Goal: Download file/media

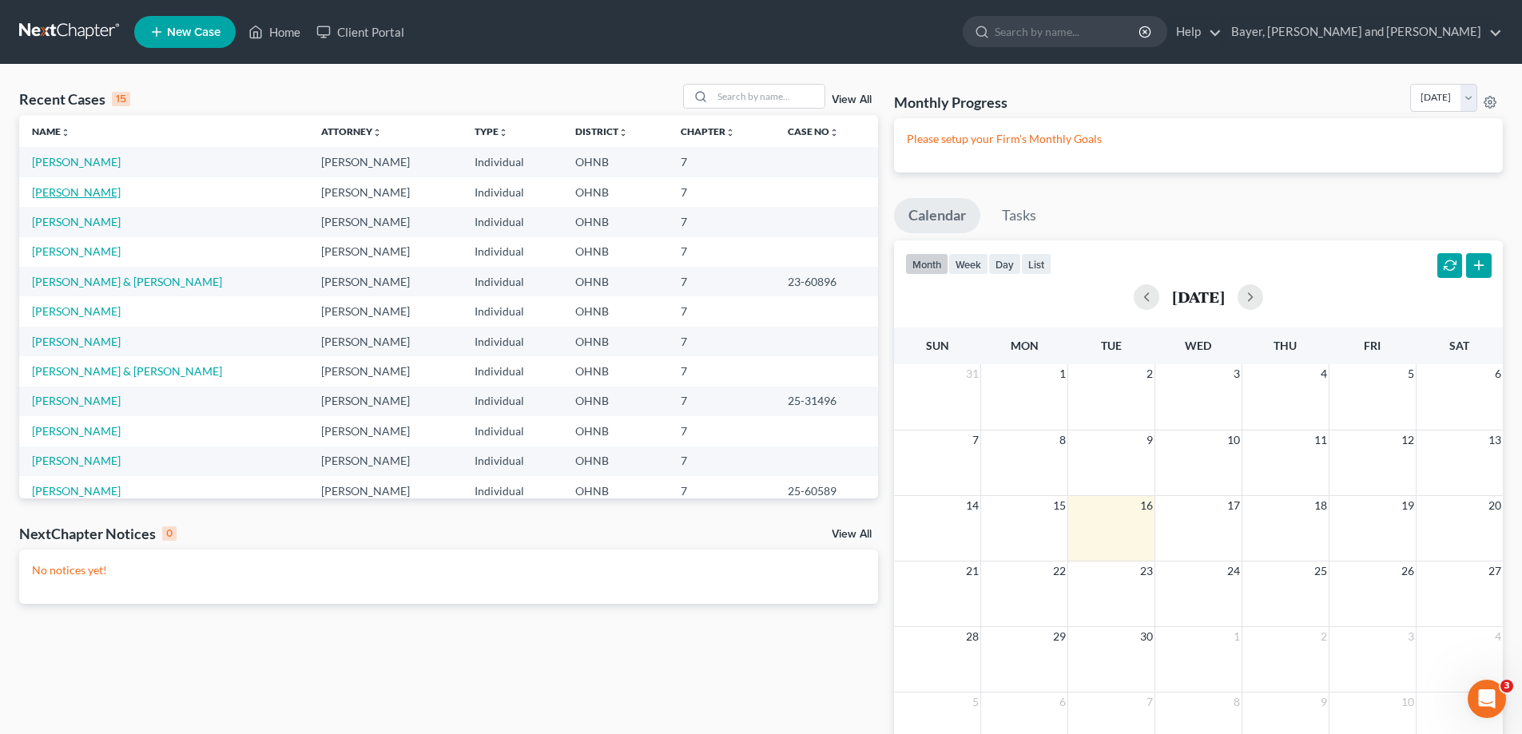
click at [78, 189] on link "[PERSON_NAME]" at bounding box center [76, 192] width 89 height 14
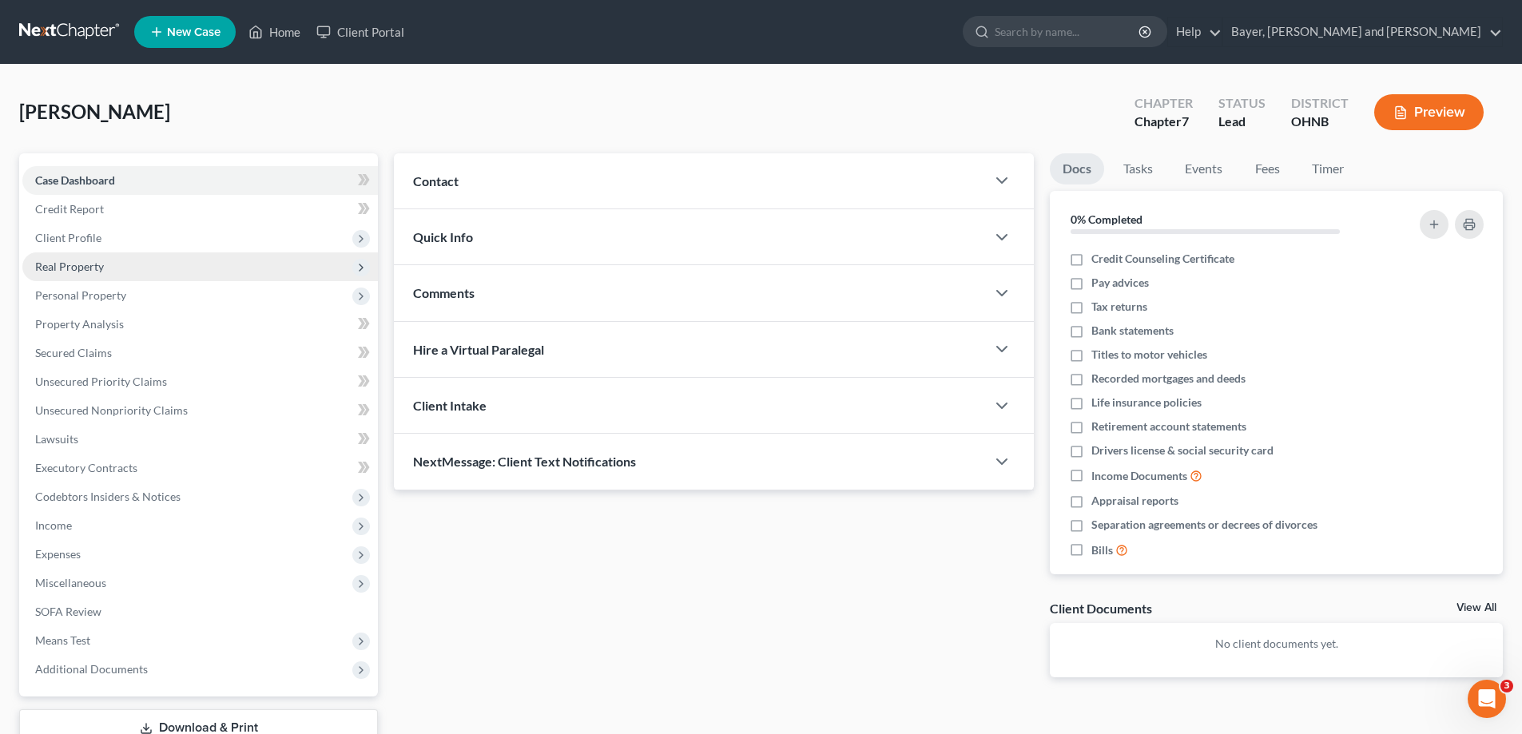
click at [119, 262] on span "Real Property" at bounding box center [200, 267] width 356 height 29
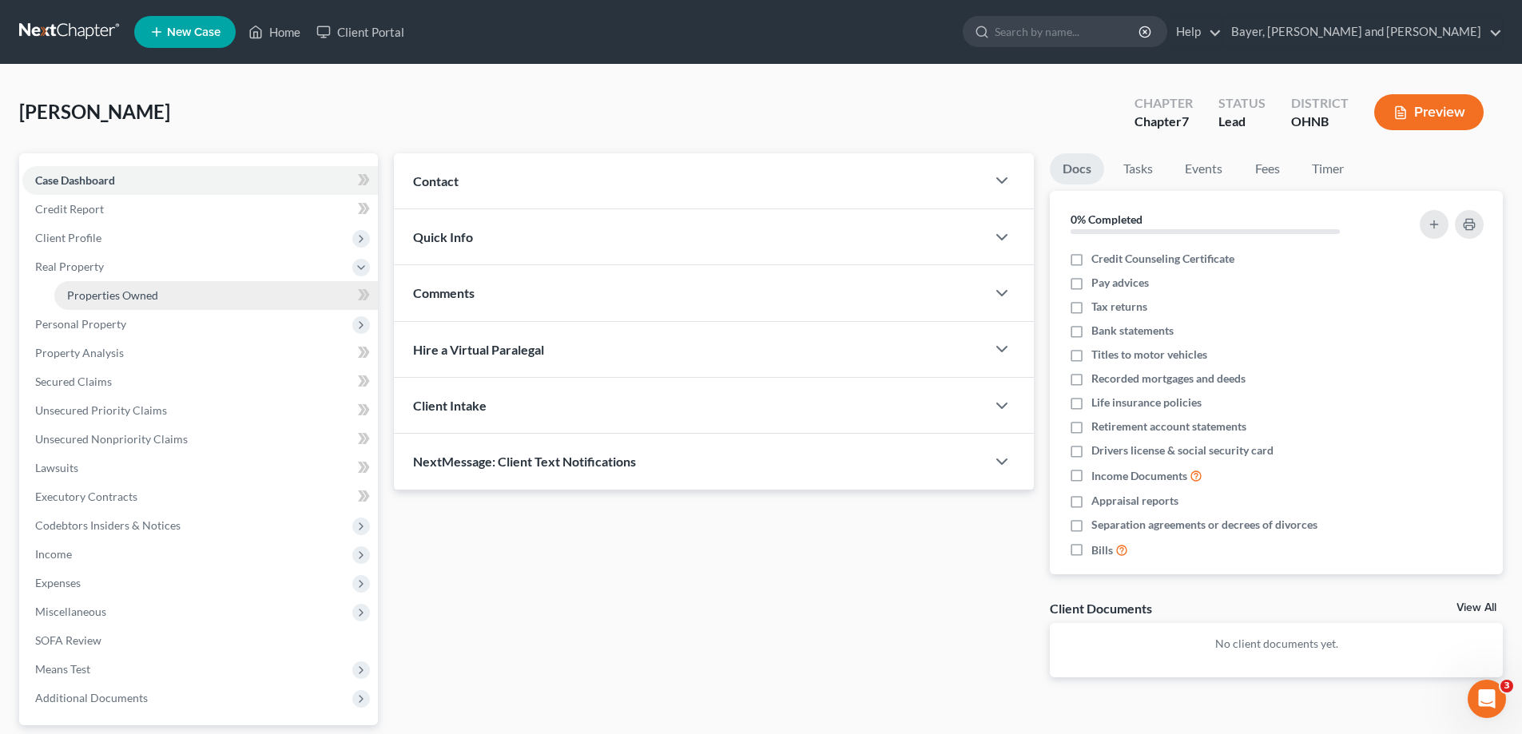
click at [162, 304] on link "Properties Owned" at bounding box center [216, 295] width 324 height 29
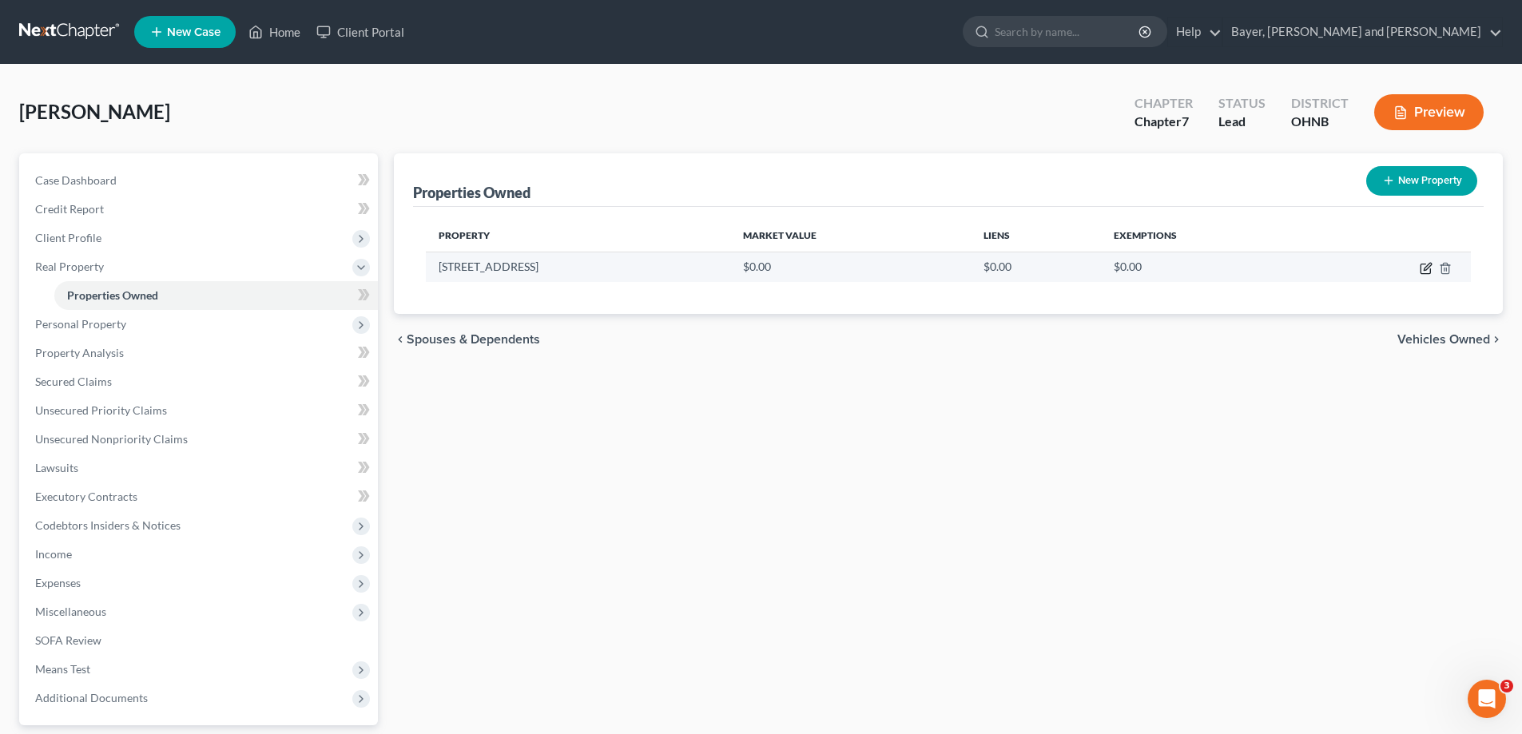
click at [1420, 269] on icon "button" at bounding box center [1426, 268] width 13 height 13
select select "36"
select select "69"
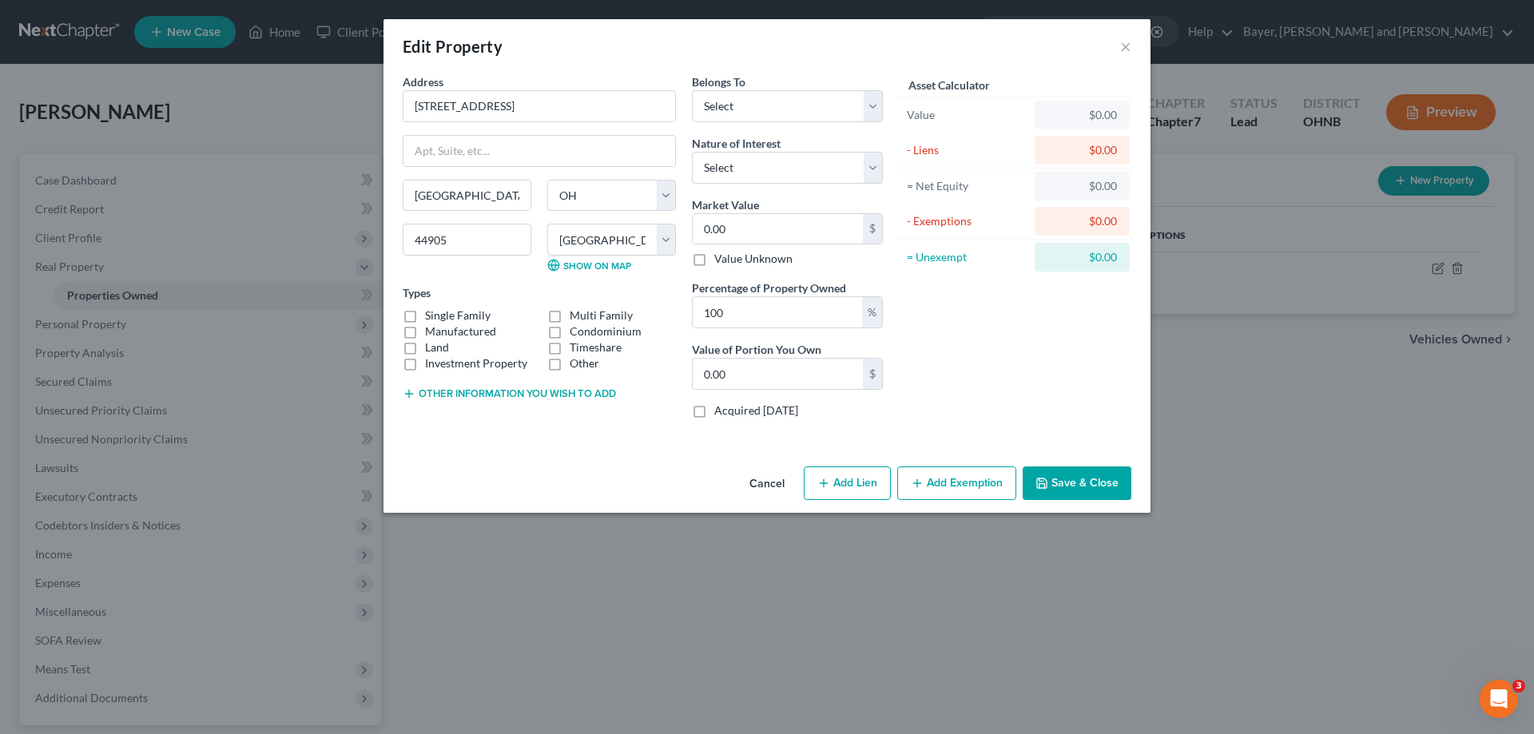
click at [425, 317] on label "Single Family" at bounding box center [458, 316] width 66 height 16
click at [432, 317] on input "Single Family" at bounding box center [437, 313] width 10 height 10
checkbox input "true"
click at [869, 98] on select "Select Debtor 1 Only Debtor 2 Only Debtor 1 And Debtor 2 Only At Least One Of T…" at bounding box center [787, 106] width 191 height 32
select select "0"
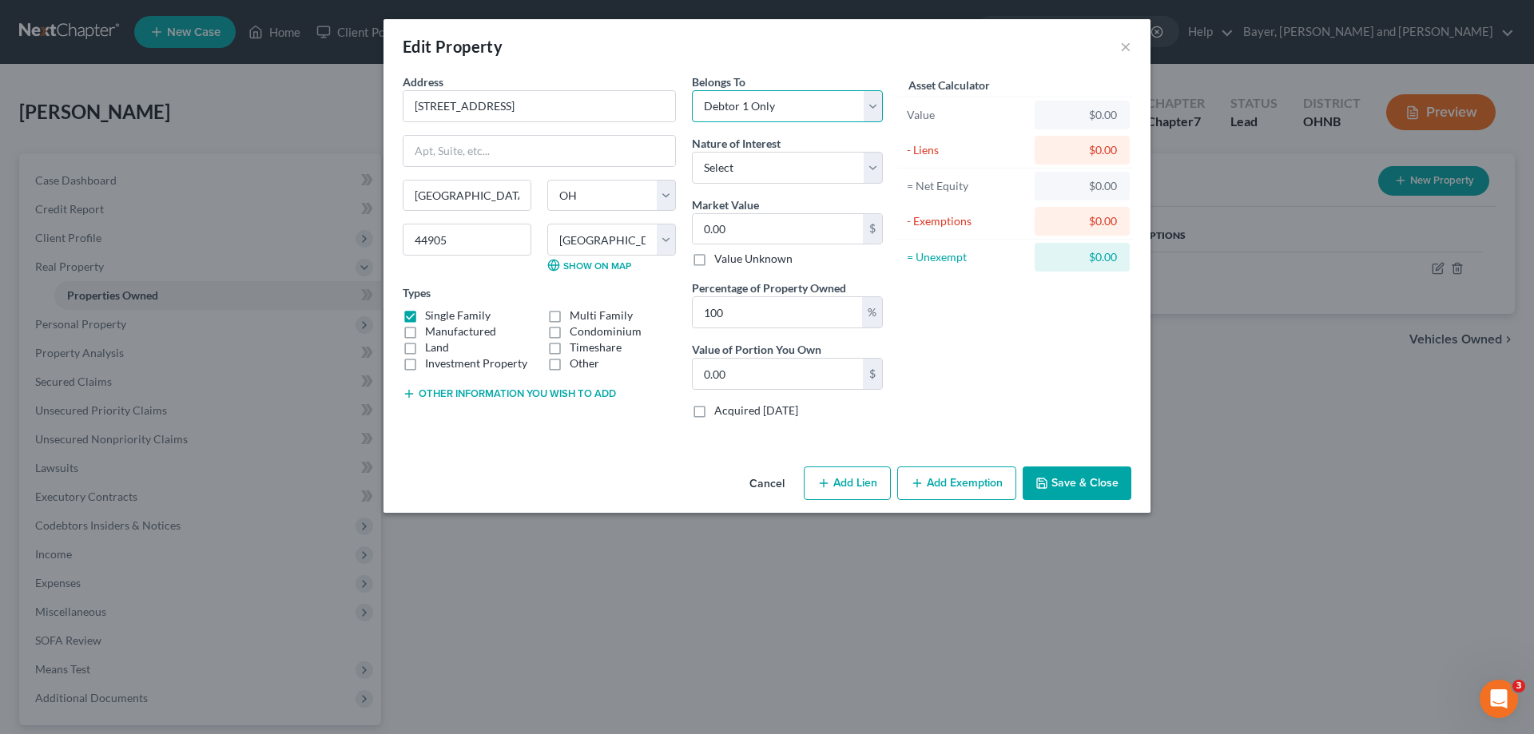
click at [692, 90] on select "Select Debtor 1 Only Debtor 2 Only Debtor 1 And Debtor 2 Only At Least One Of T…" at bounding box center [787, 106] width 191 height 32
click at [810, 165] on select "Select Fee Simple Joint Tenant Life Estate Equitable Interest Future Interest T…" at bounding box center [787, 168] width 191 height 32
select select "0"
click at [692, 152] on select "Select Fee Simple Joint Tenant Life Estate Equitable Interest Future Interest T…" at bounding box center [787, 168] width 191 height 32
click at [782, 235] on input "0.00" at bounding box center [778, 229] width 170 height 30
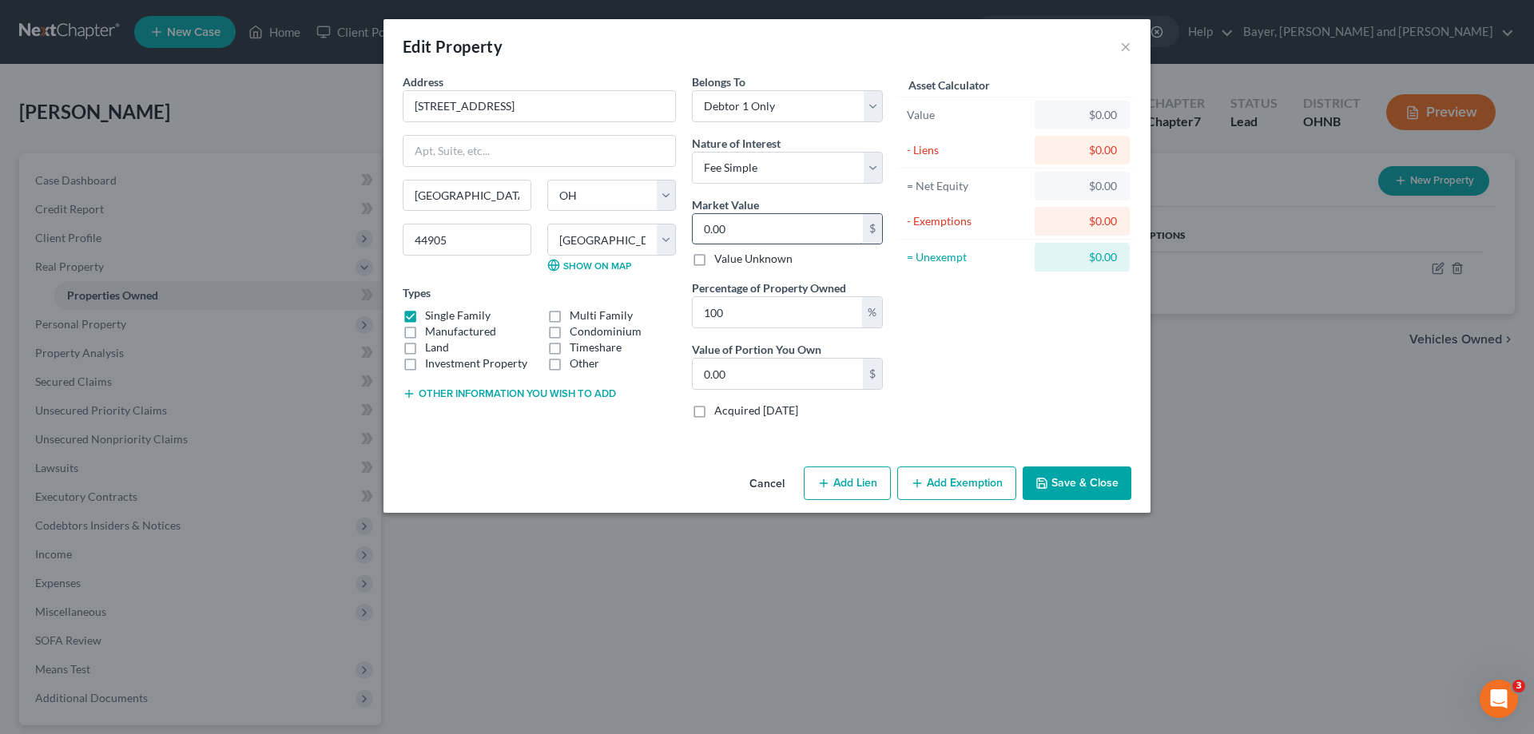
type input "3"
type input "3.00"
type input "32"
type input "32.00"
type input "321"
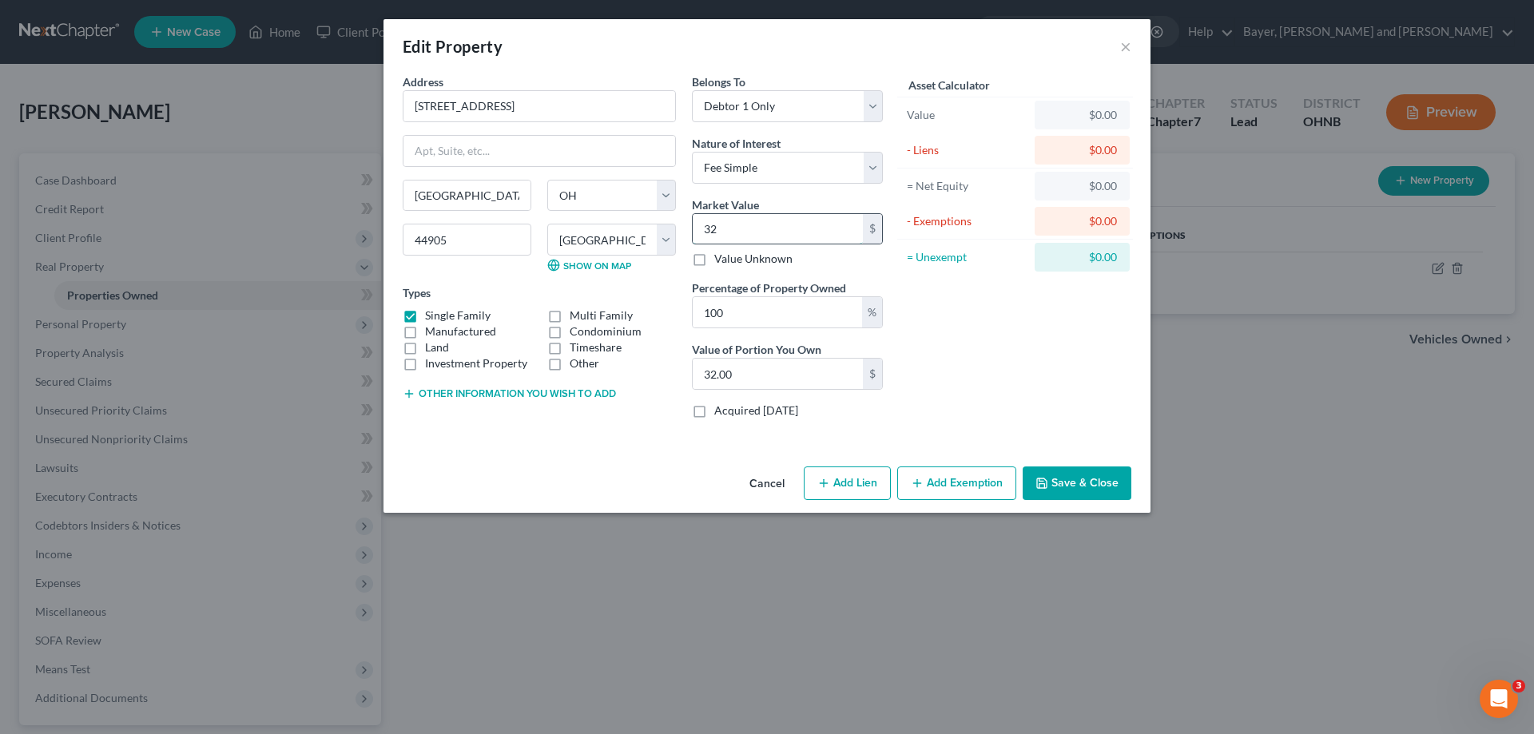
type input "321.00"
type input "3217"
type input "3,217.00"
type input "3,2170"
type input "32,170.00"
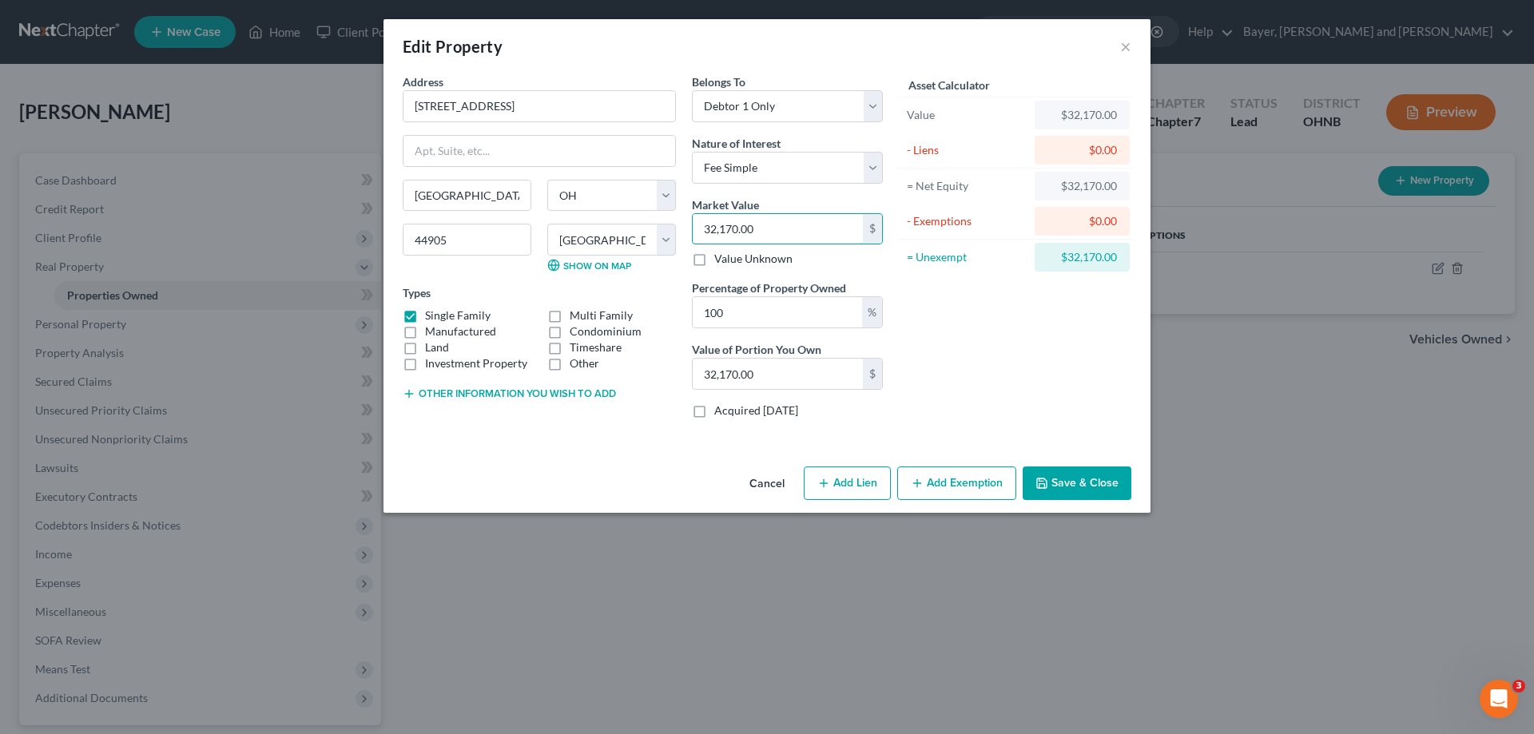
type input "32,170.00"
click at [994, 379] on div "Asset Calculator Value $32,170.00 - Liens $0.00 = Net Equity $32,170.00 - Exemp…" at bounding box center [1015, 253] width 249 height 358
click at [939, 484] on button "Add Exemption" at bounding box center [956, 484] width 119 height 34
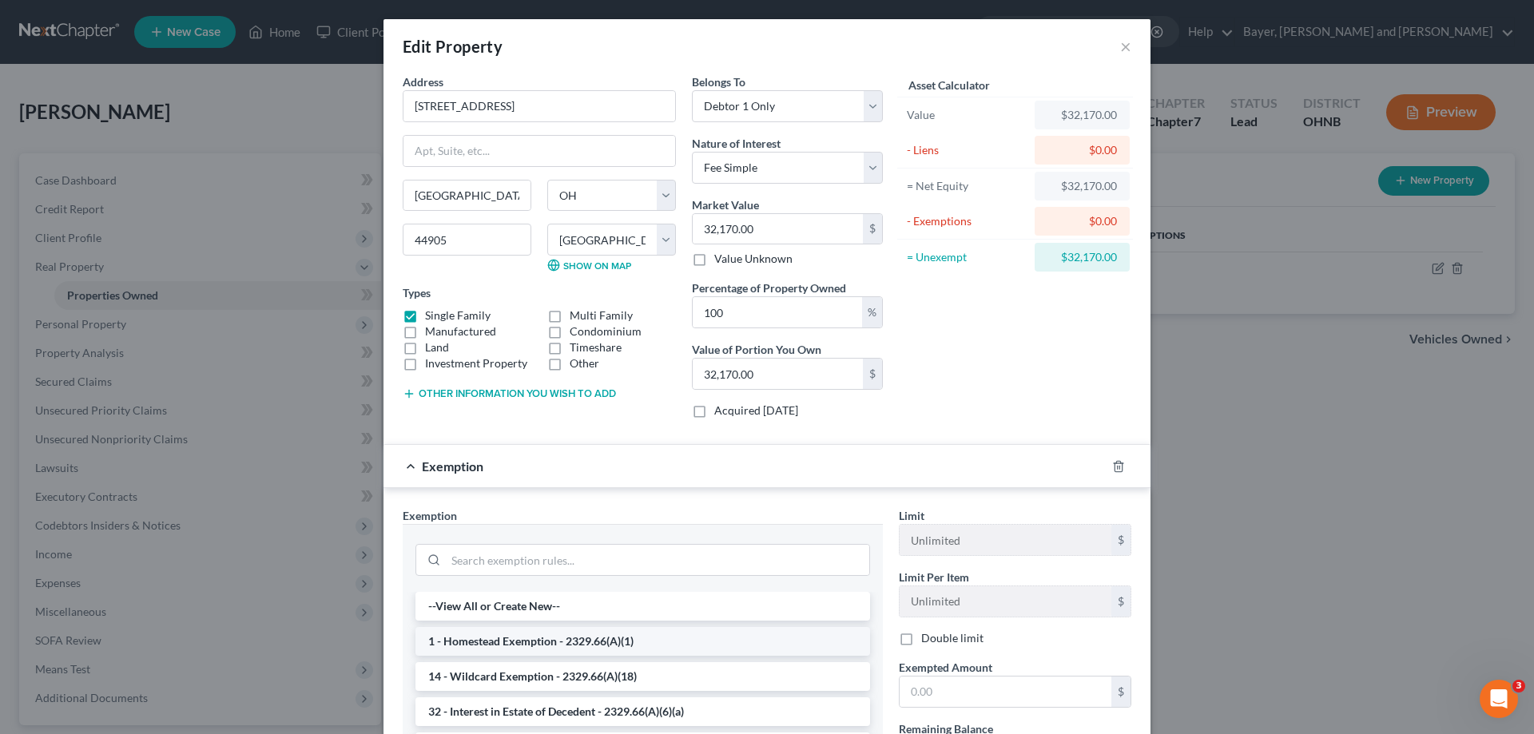
click at [488, 643] on li "1 - Homestead Exemption - 2329.66(A)(1)" at bounding box center [643, 641] width 455 height 29
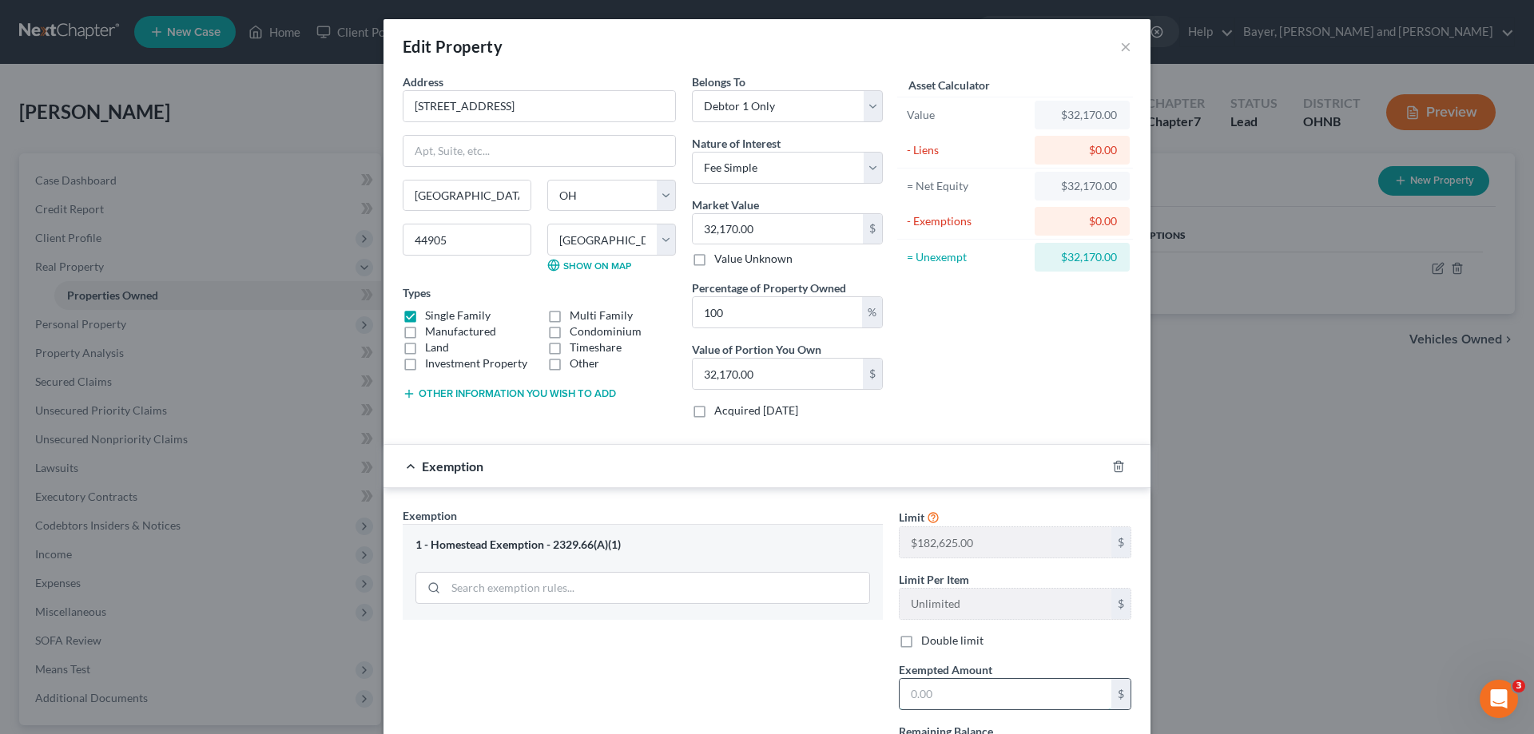
click at [973, 687] on input "text" at bounding box center [1006, 694] width 212 height 30
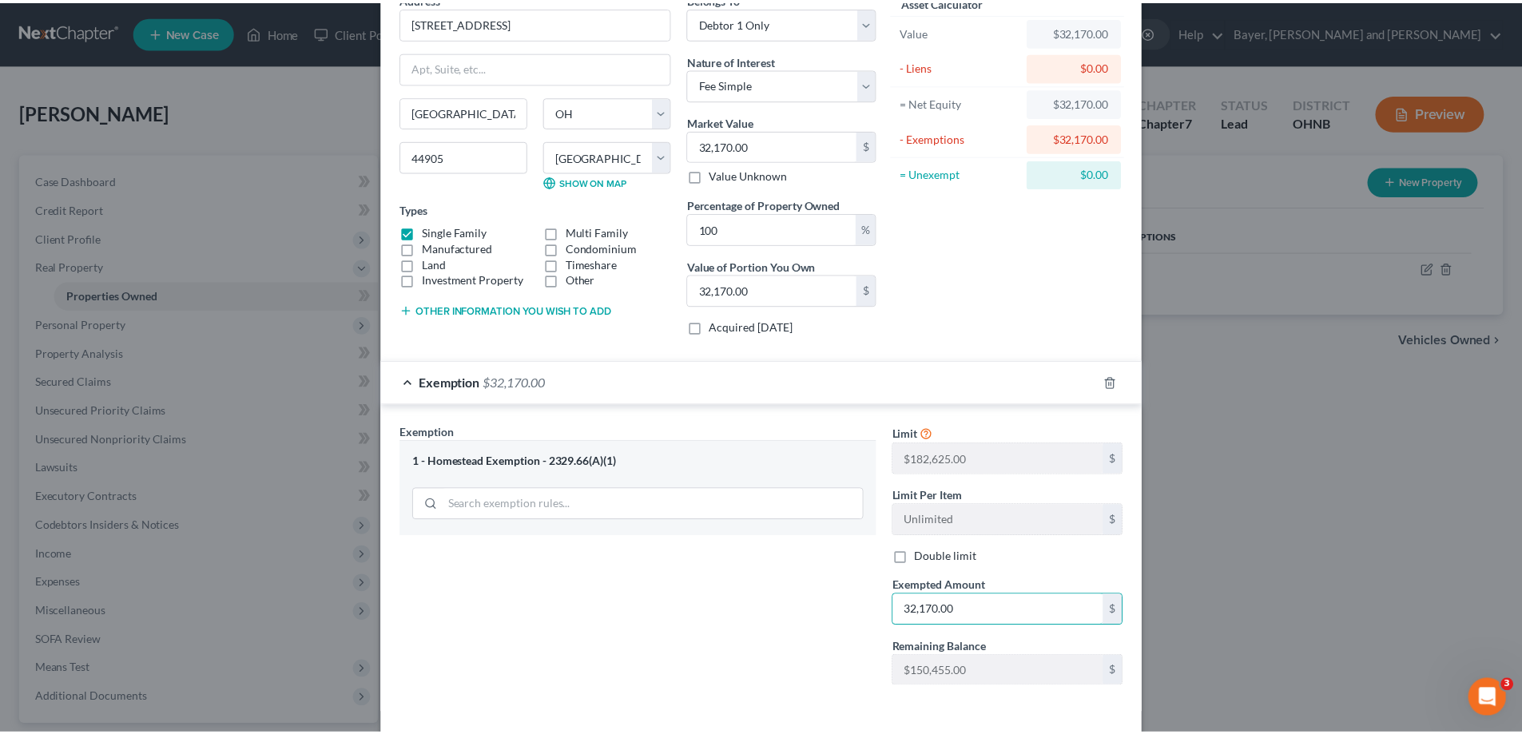
scroll to position [151, 0]
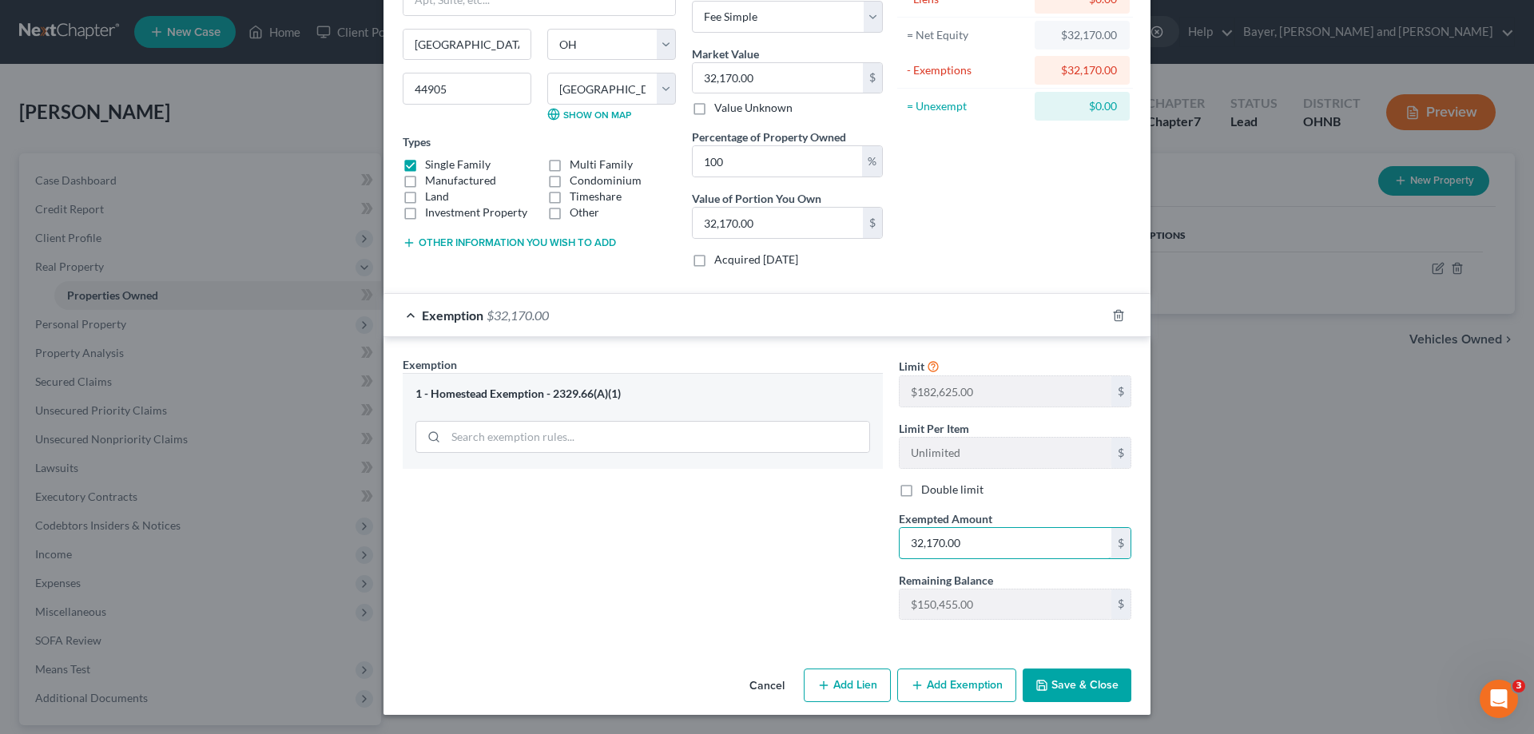
type input "32,170.00"
click at [1088, 696] on button "Save & Close" at bounding box center [1077, 686] width 109 height 34
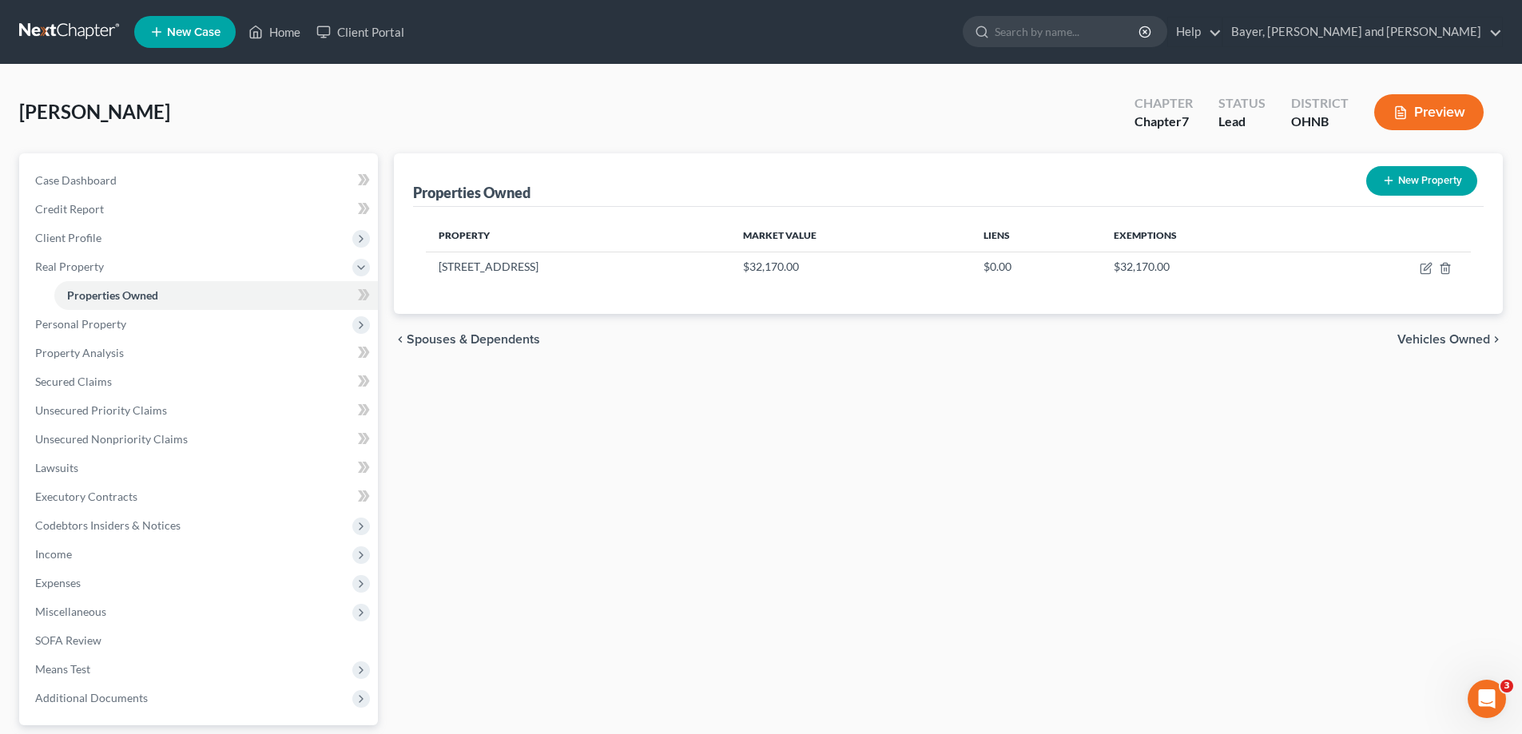
click at [1435, 349] on div "chevron_left Spouses & Dependents Vehicles Owned chevron_right" at bounding box center [948, 339] width 1109 height 51
click at [90, 233] on span "Client Profile" at bounding box center [68, 238] width 66 height 14
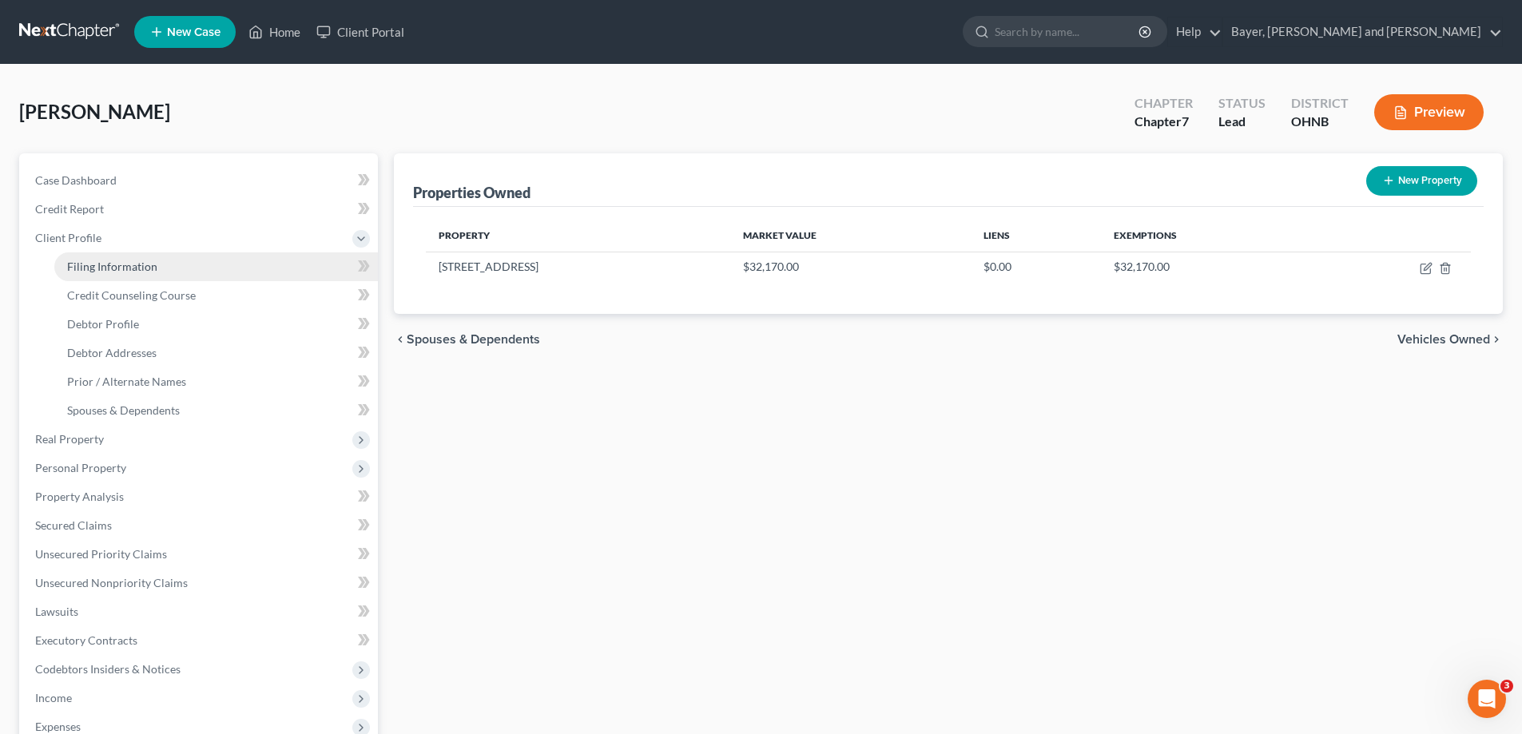
click at [105, 261] on span "Filing Information" at bounding box center [112, 267] width 90 height 14
select select "1"
select select "0"
select select "36"
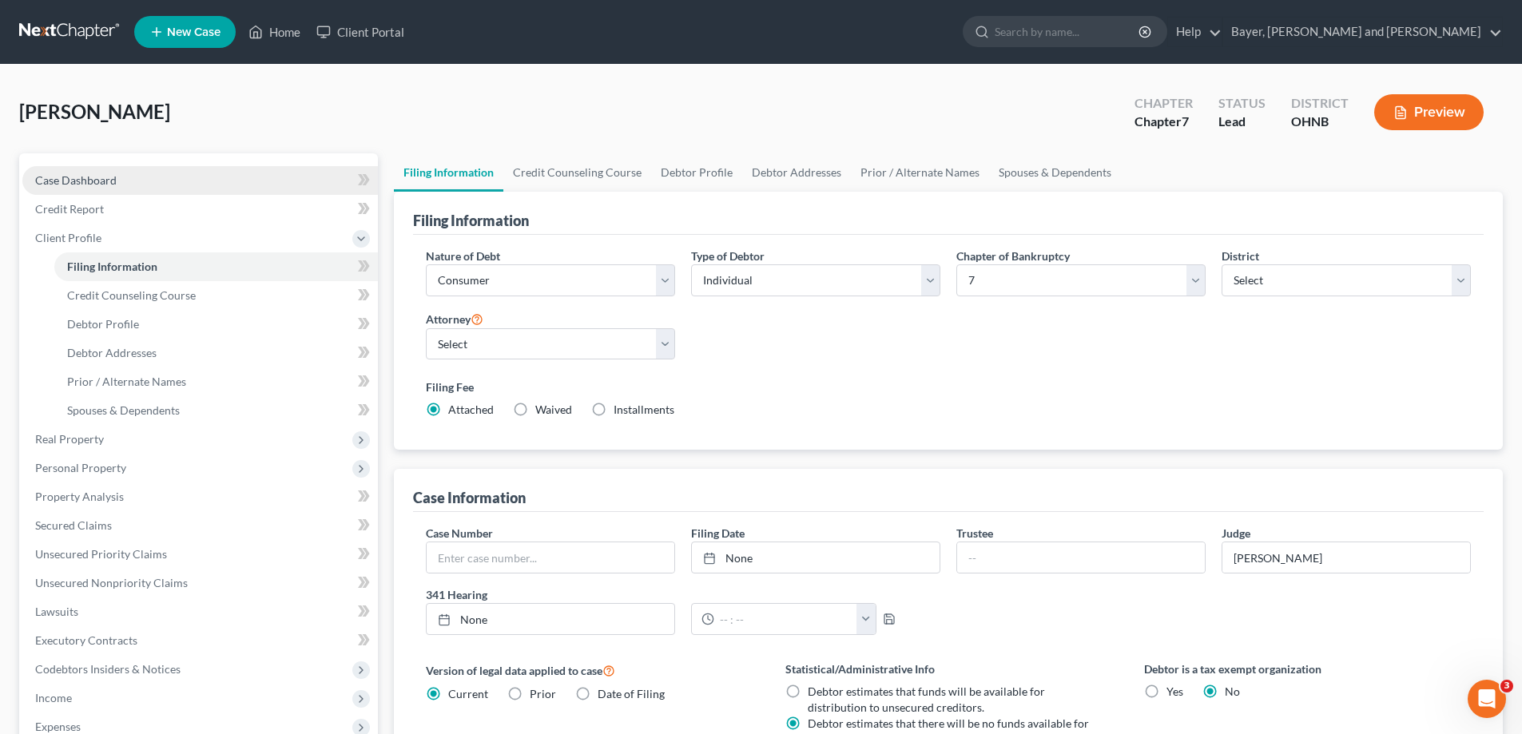
click at [108, 185] on span "Case Dashboard" at bounding box center [76, 180] width 82 height 14
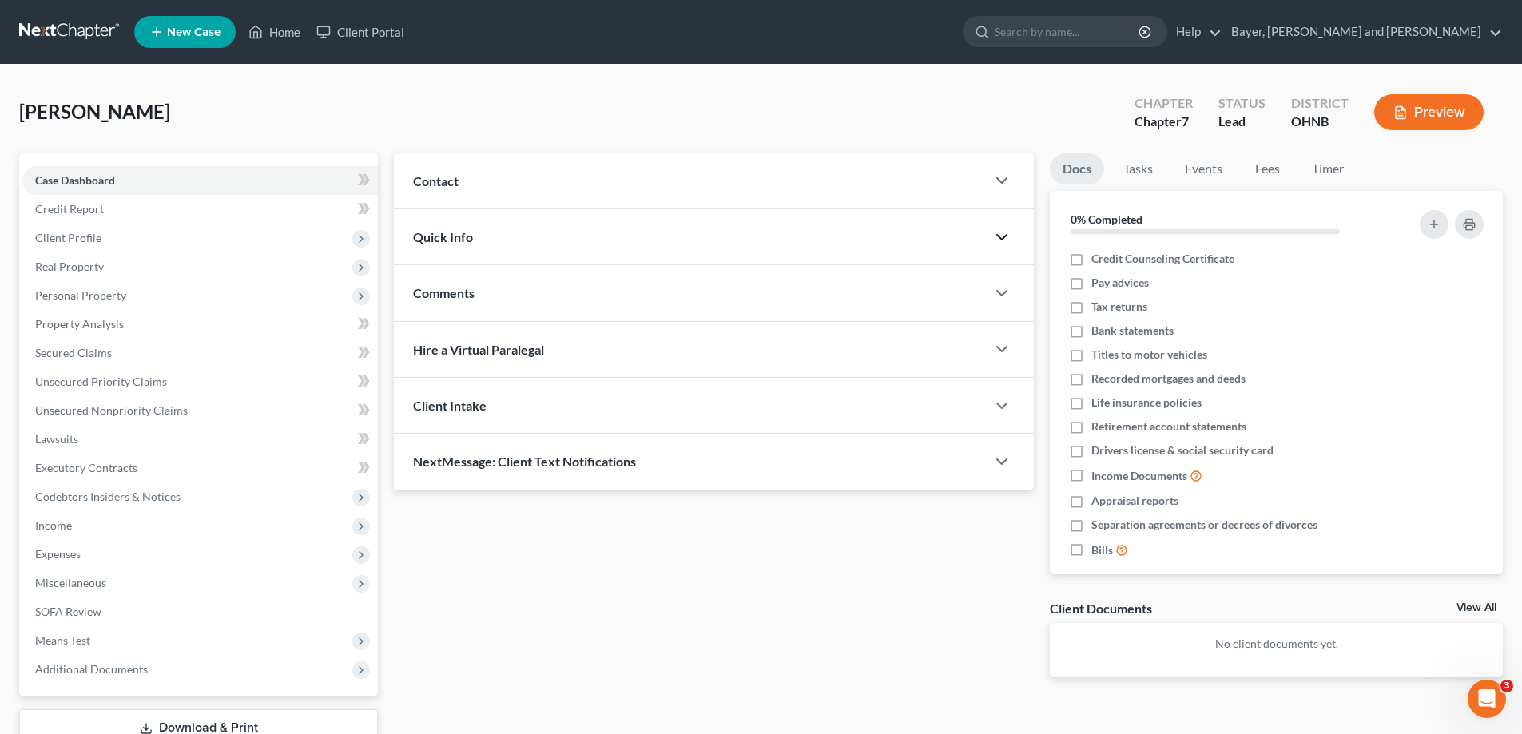
click at [1001, 241] on icon "button" at bounding box center [1002, 237] width 19 height 19
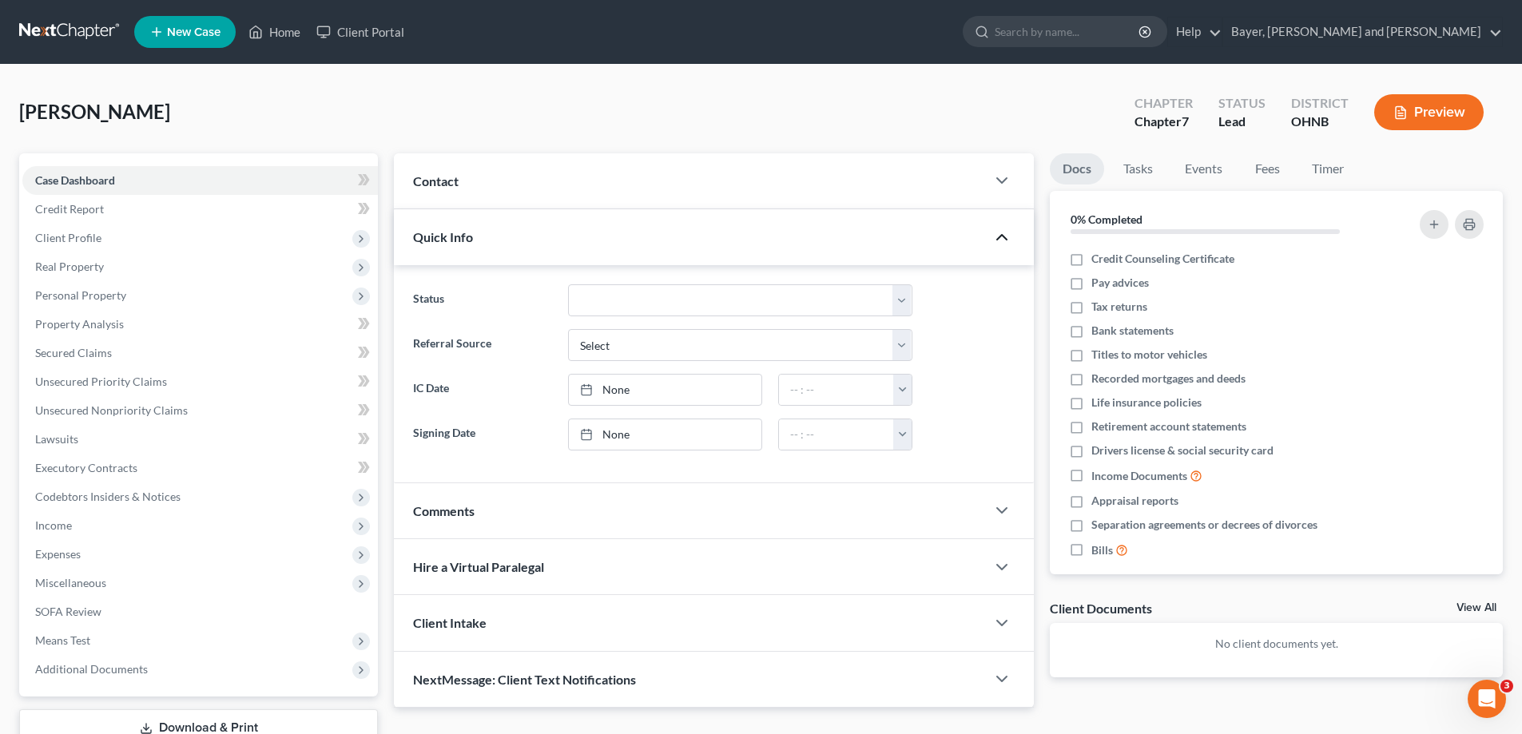
click at [1001, 241] on icon "button" at bounding box center [1002, 237] width 19 height 19
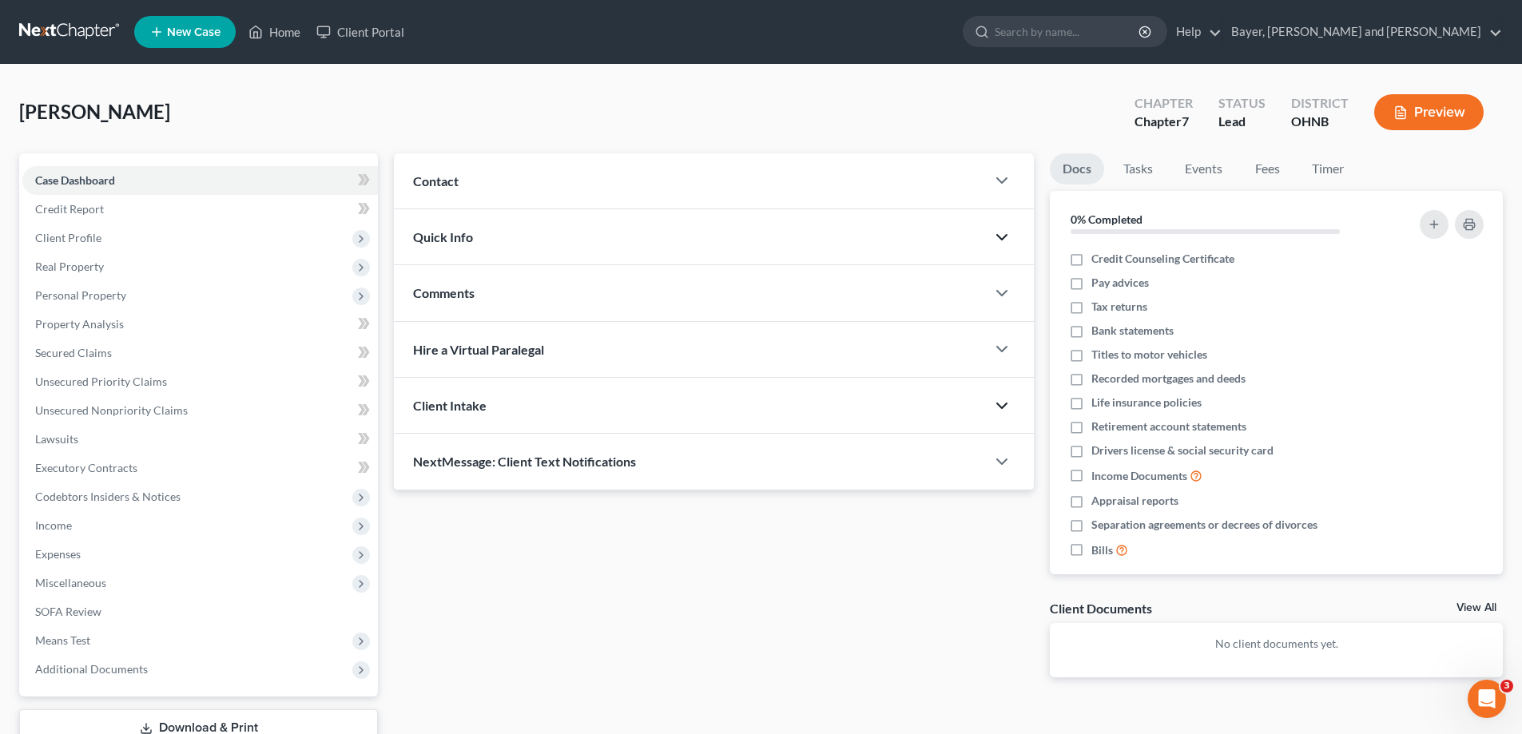
click at [1000, 405] on polyline "button" at bounding box center [1002, 406] width 10 height 5
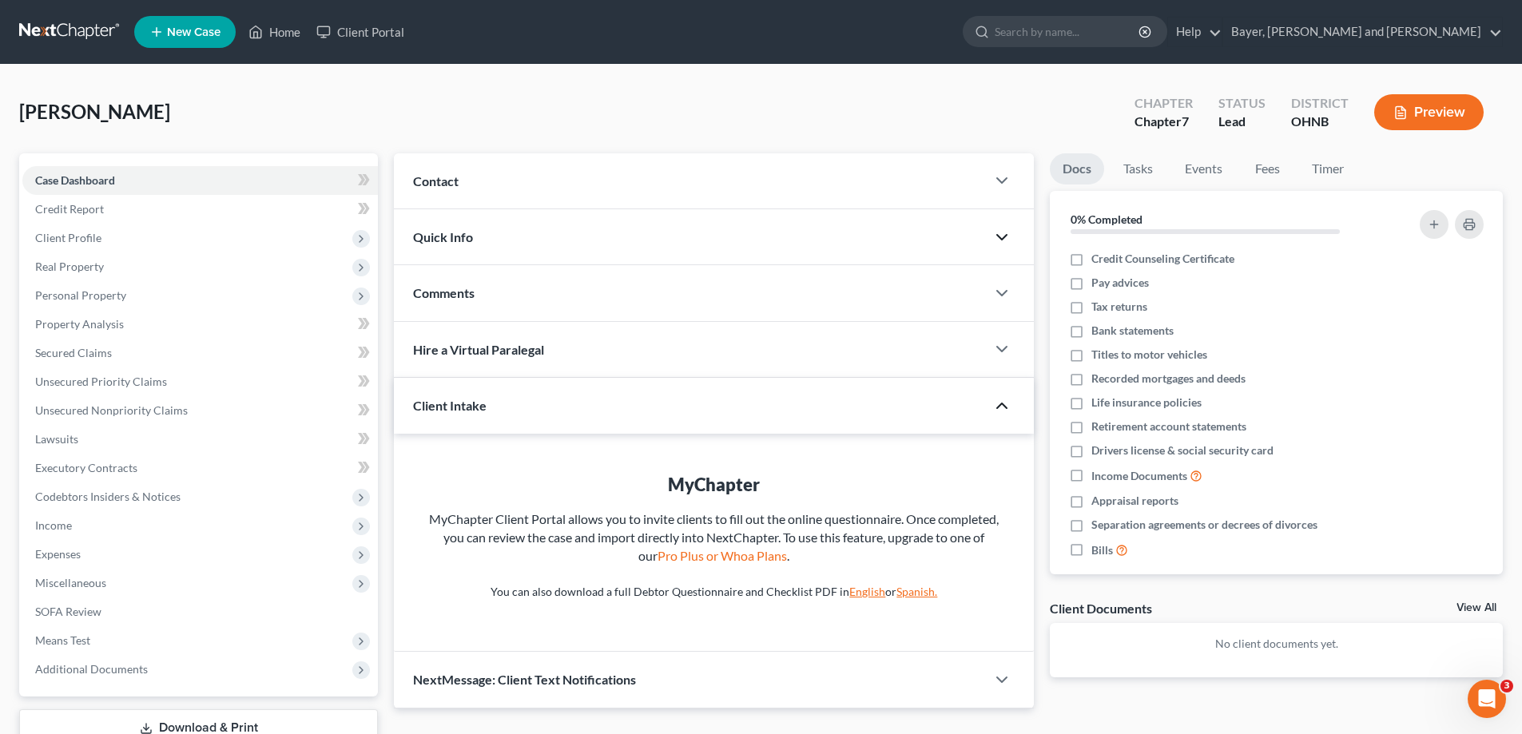
click at [1000, 405] on polyline "button" at bounding box center [1002, 406] width 10 height 5
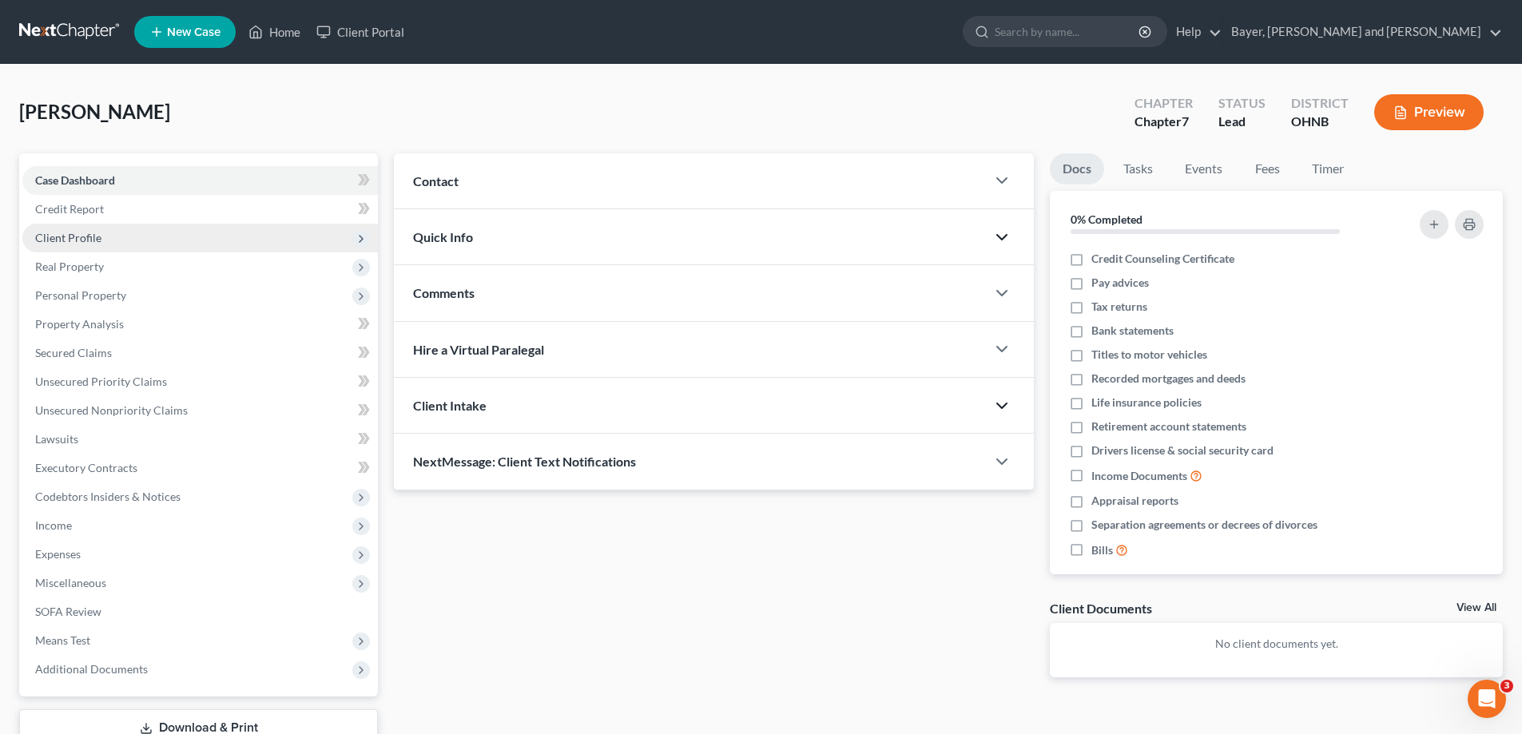
click at [361, 237] on polyline at bounding box center [361, 239] width 3 height 6
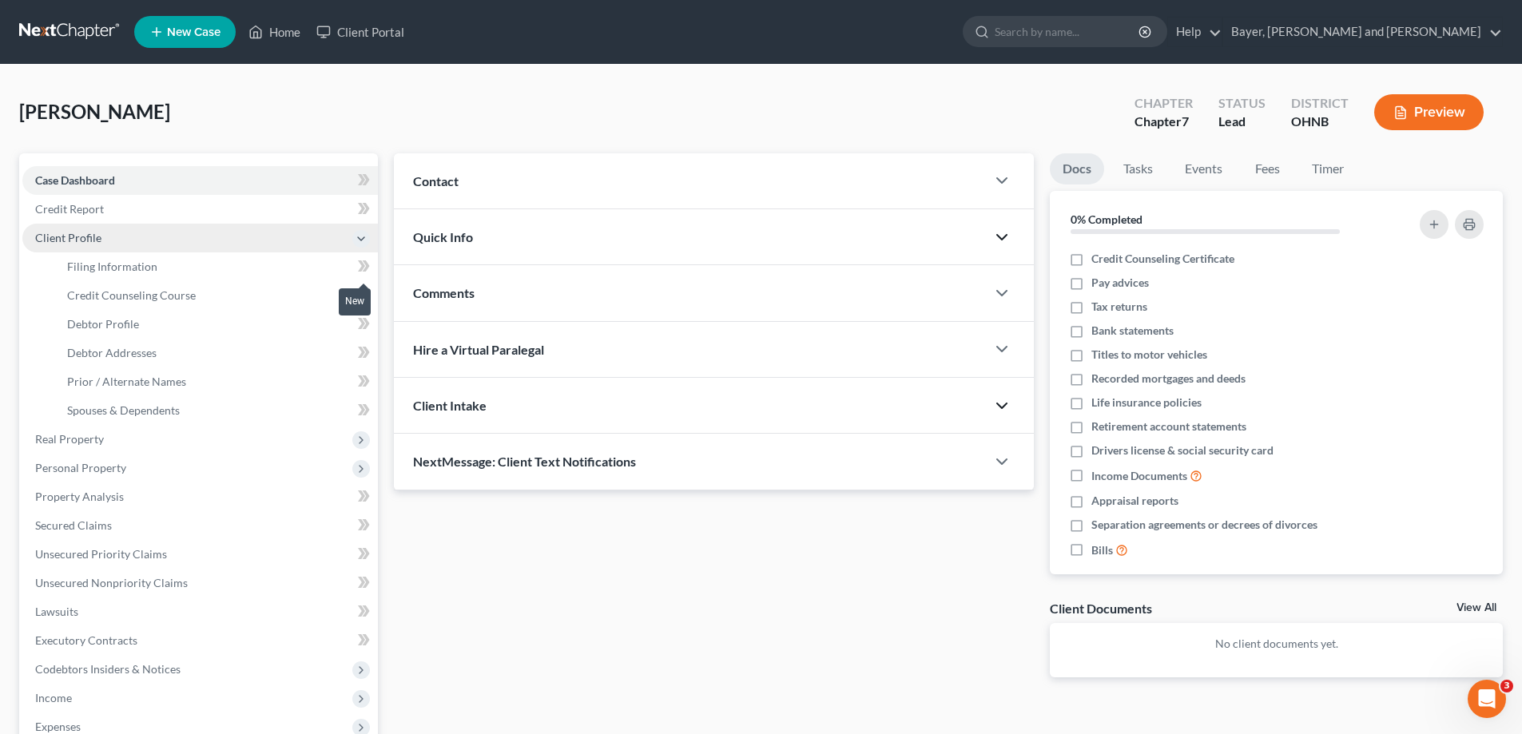
click at [364, 259] on icon at bounding box center [364, 267] width 12 height 20
click at [169, 274] on link "Filing Information" at bounding box center [216, 267] width 324 height 29
select select "1"
select select "0"
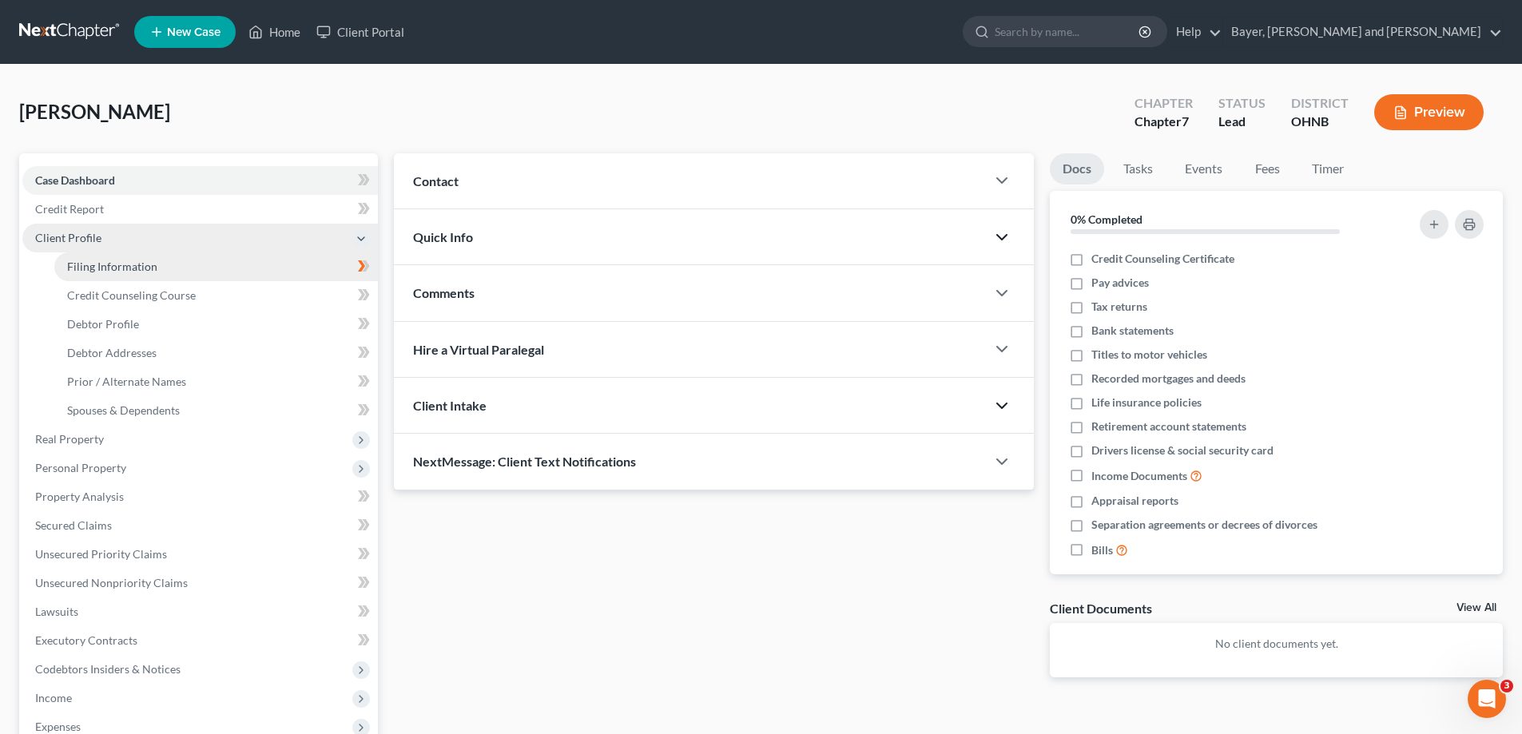
select select "61"
select select "0"
select select "36"
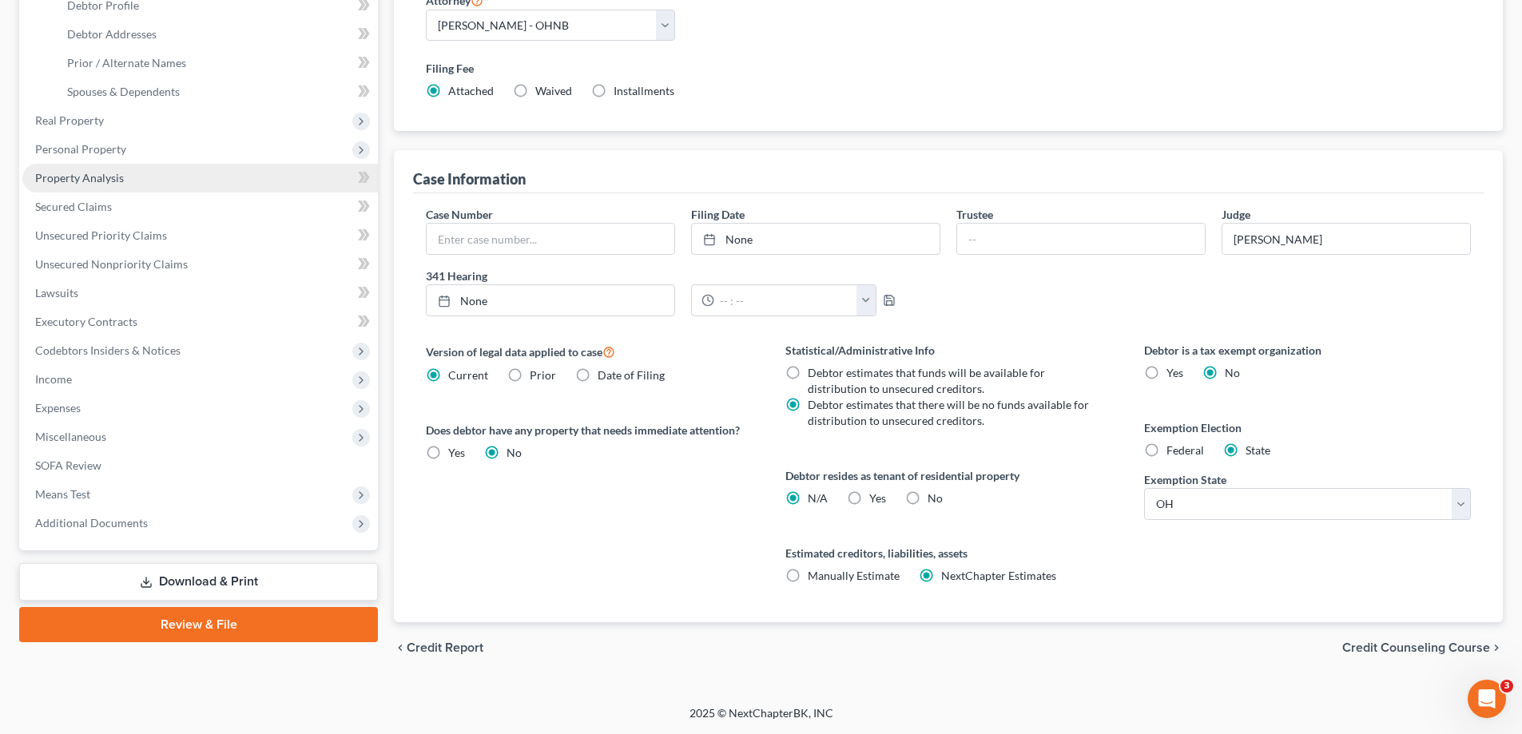
scroll to position [159, 0]
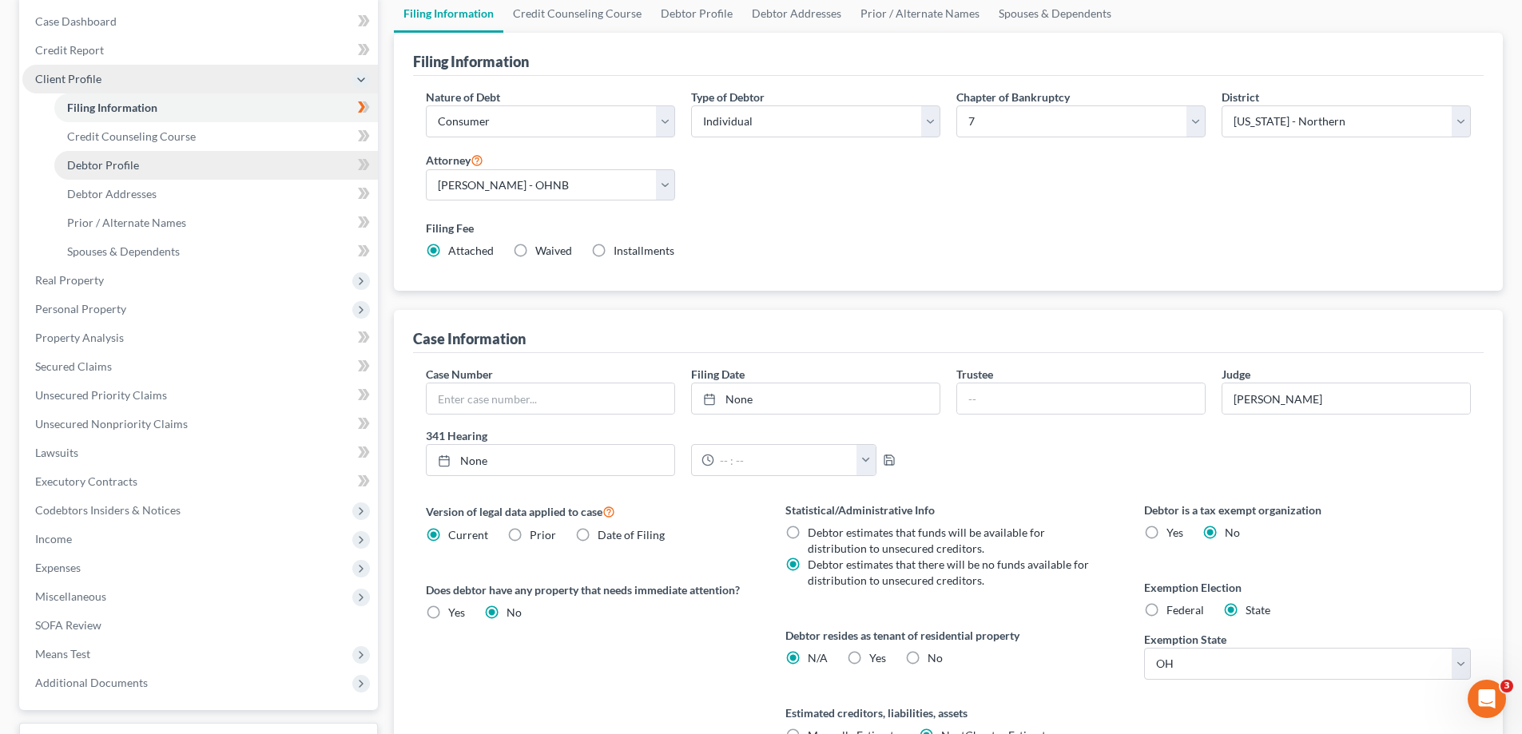
click at [153, 173] on link "Debtor Profile" at bounding box center [216, 165] width 324 height 29
select select "1"
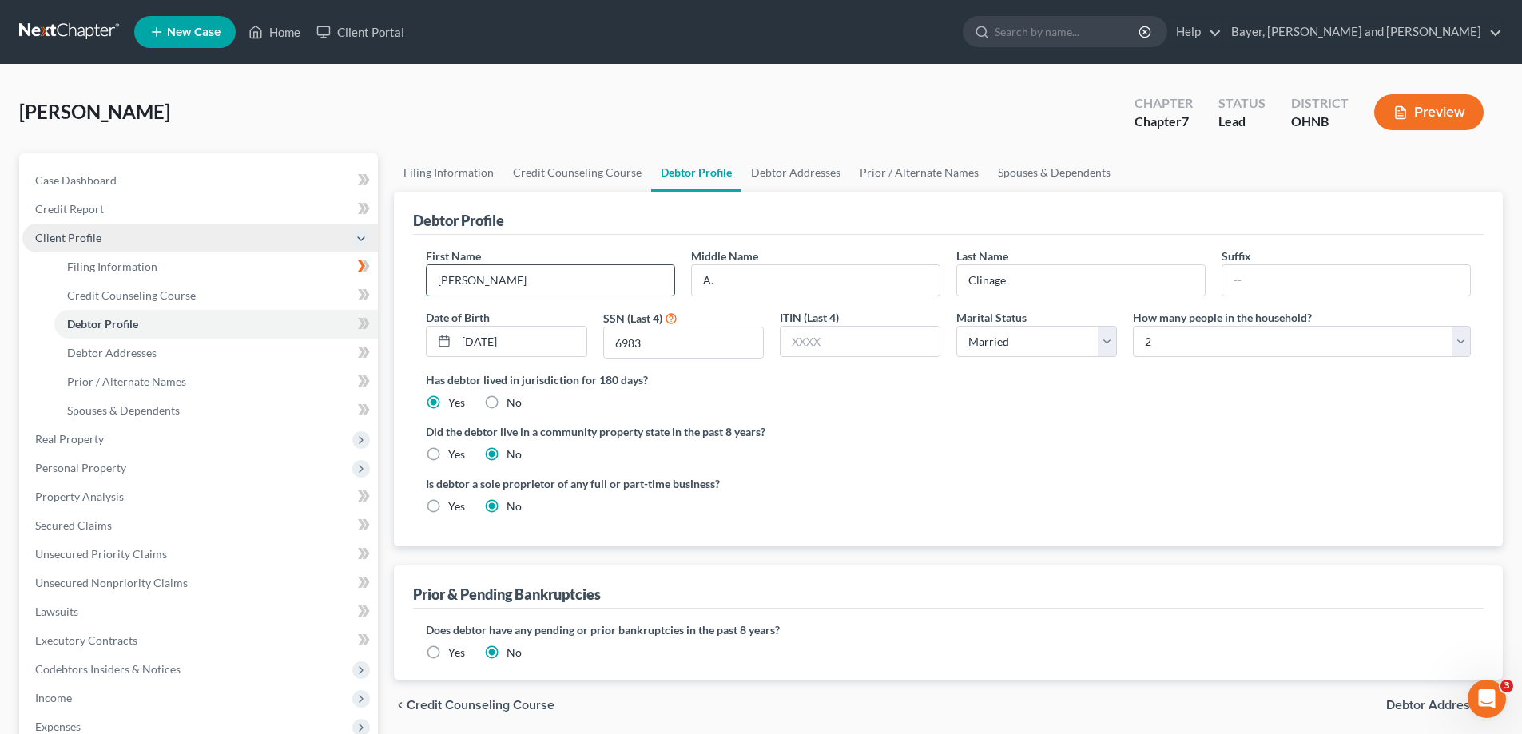
click at [451, 281] on input "[PERSON_NAME]" at bounding box center [551, 280] width 248 height 30
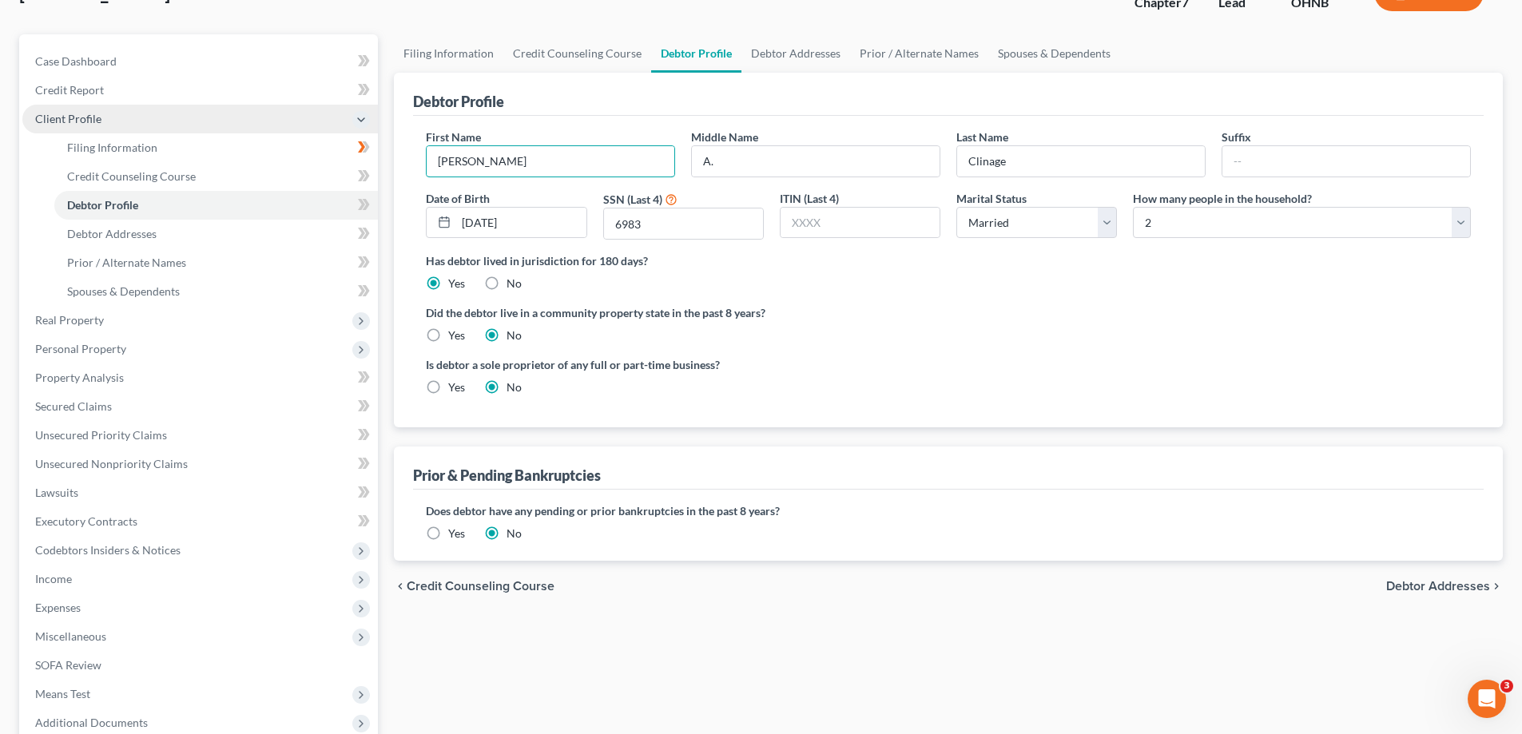
scroll to position [288, 0]
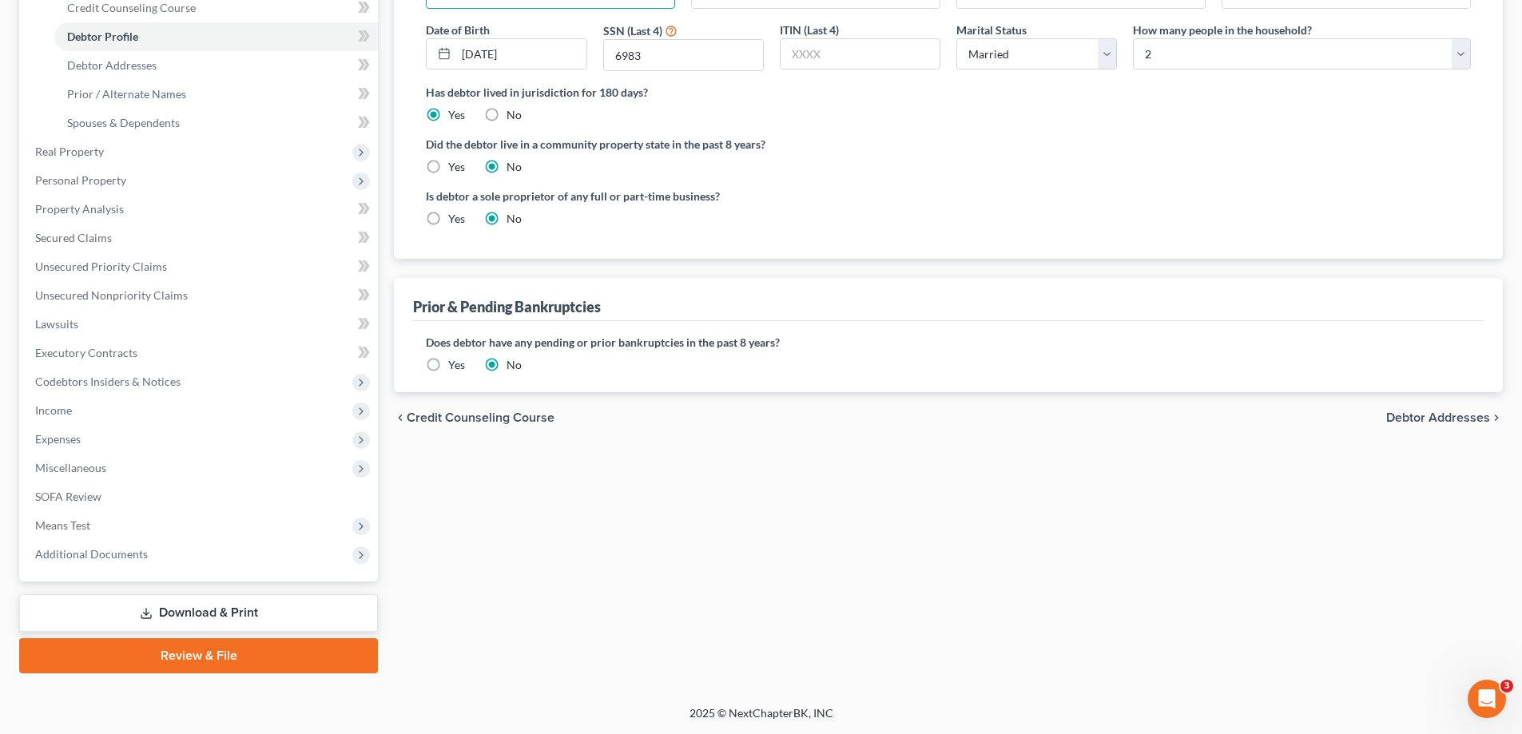
type input "[PERSON_NAME]"
click at [1412, 420] on span "Debtor Addresses" at bounding box center [1439, 418] width 104 height 13
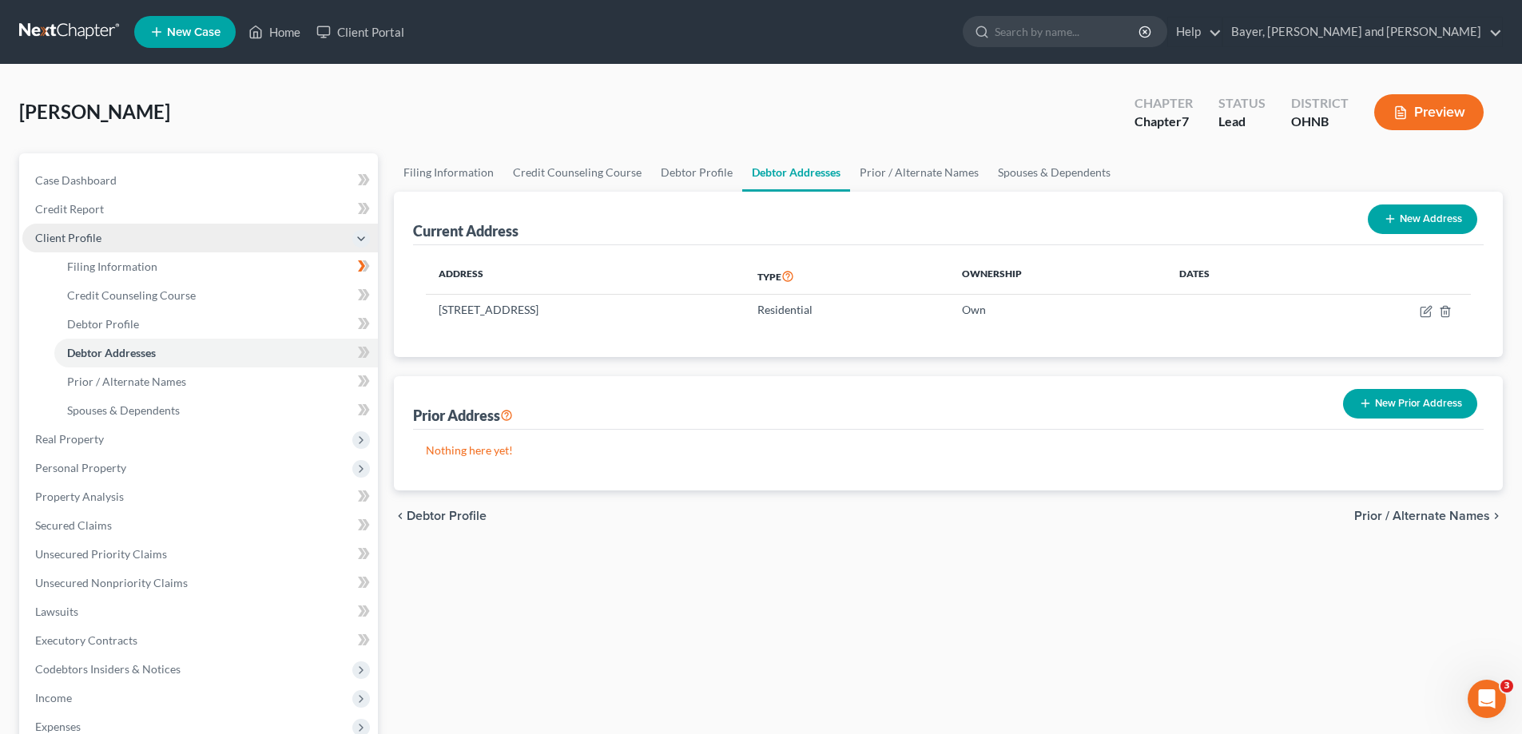
click at [885, 565] on div "Filing Information Credit Counseling Course Debtor Profile Debtor Addresses Pri…" at bounding box center [948, 557] width 1125 height 808
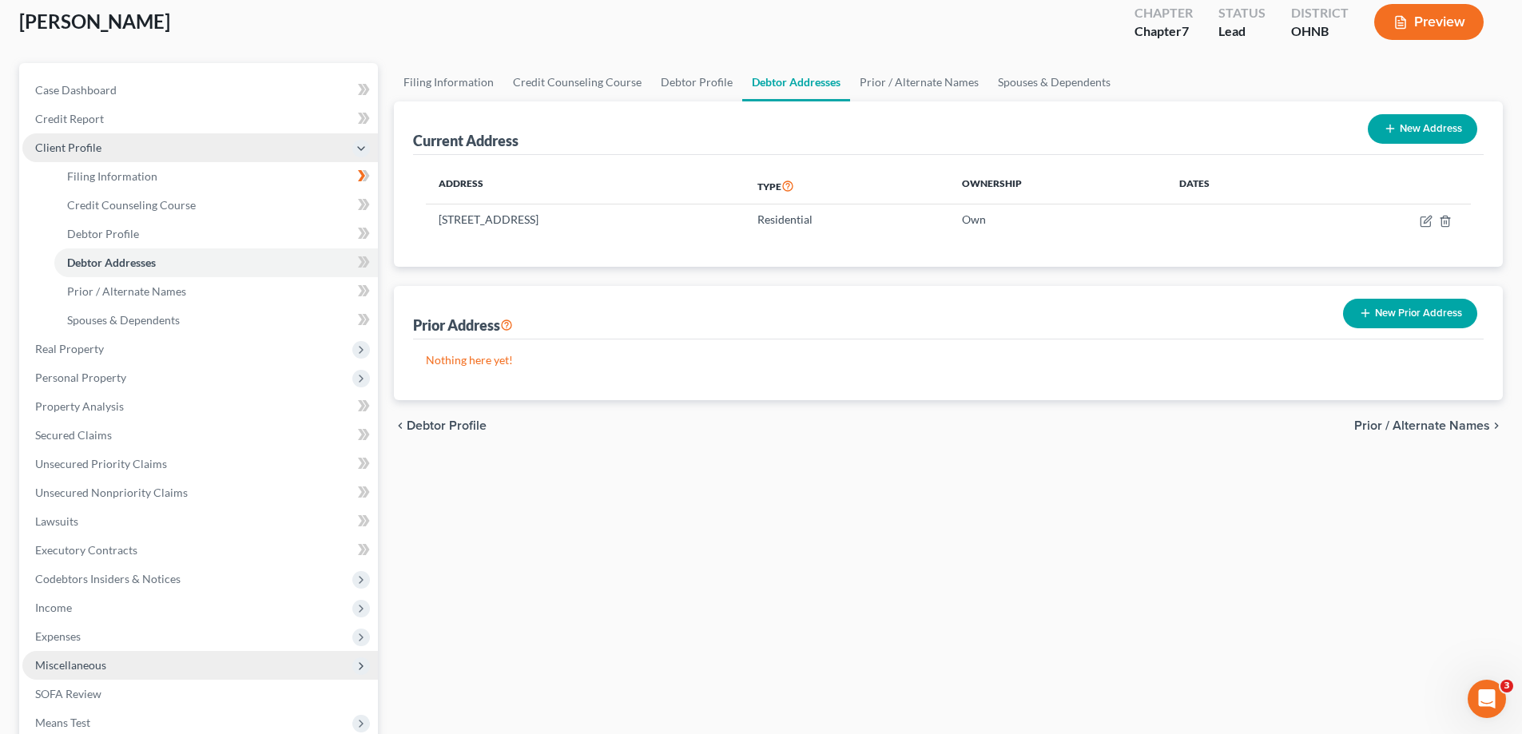
scroll to position [240, 0]
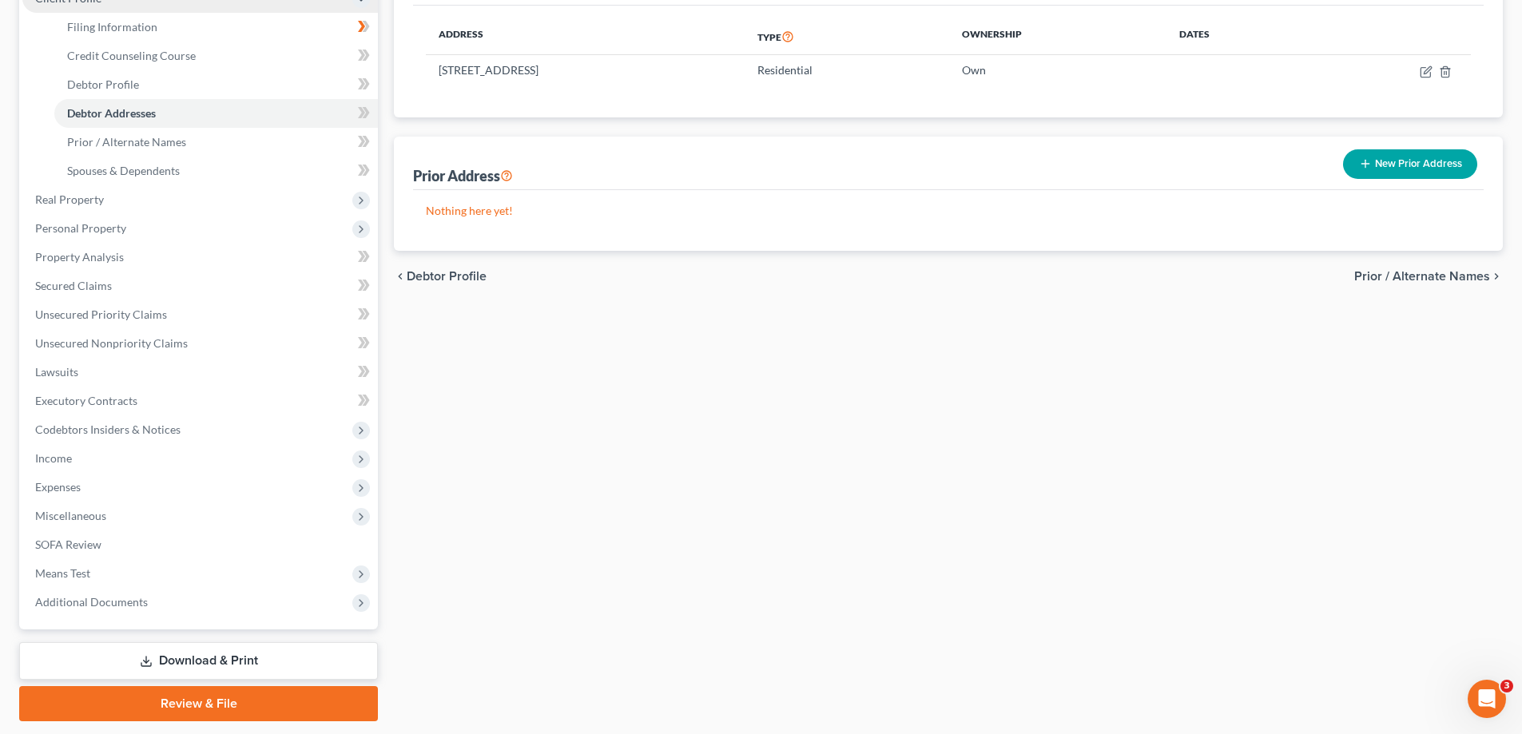
click at [194, 664] on link "Download & Print" at bounding box center [198, 662] width 359 height 38
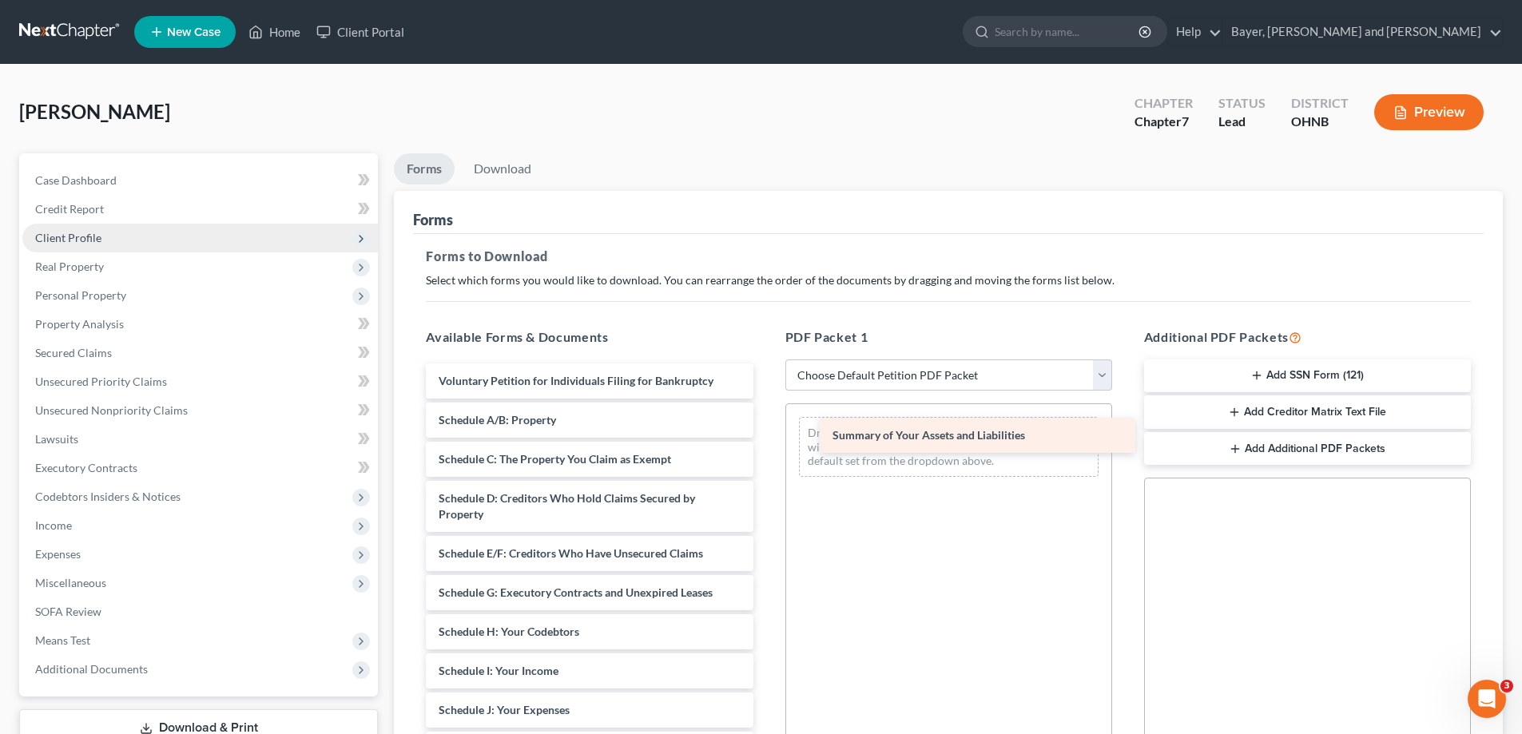
drag, startPoint x: 543, startPoint y: 420, endPoint x: 937, endPoint y: 429, distance: 394.1
click at [766, 429] on div "Summary of Your Assets and Liabilities Voluntary Petition for Individuals Filin…" at bounding box center [589, 727] width 352 height 726
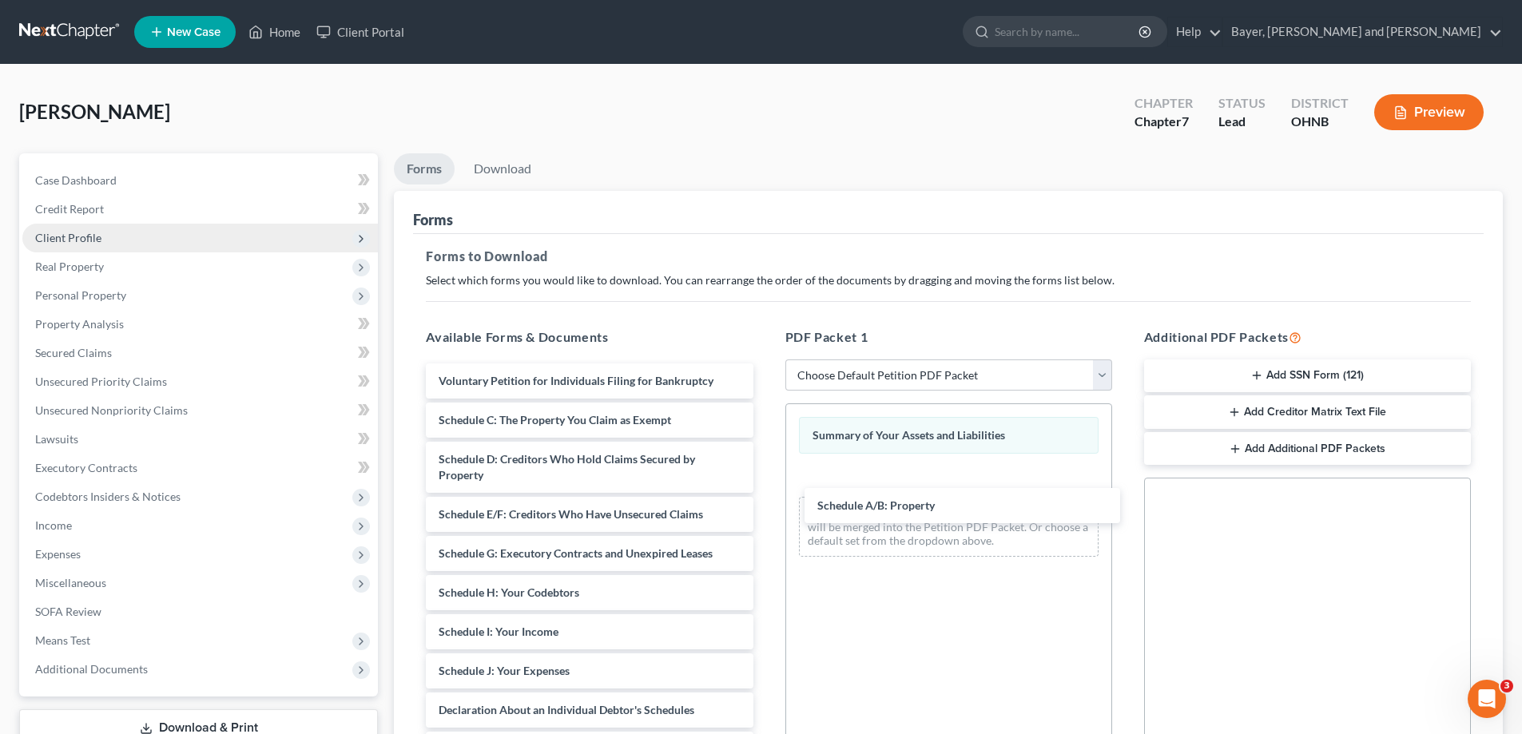
drag, startPoint x: 602, startPoint y: 410, endPoint x: 969, endPoint y: 478, distance: 373.8
click at [766, 487] on div "Schedule A/B: Property Voluntary Petition for Individuals Filing for Bankruptcy…" at bounding box center [589, 707] width 352 height 686
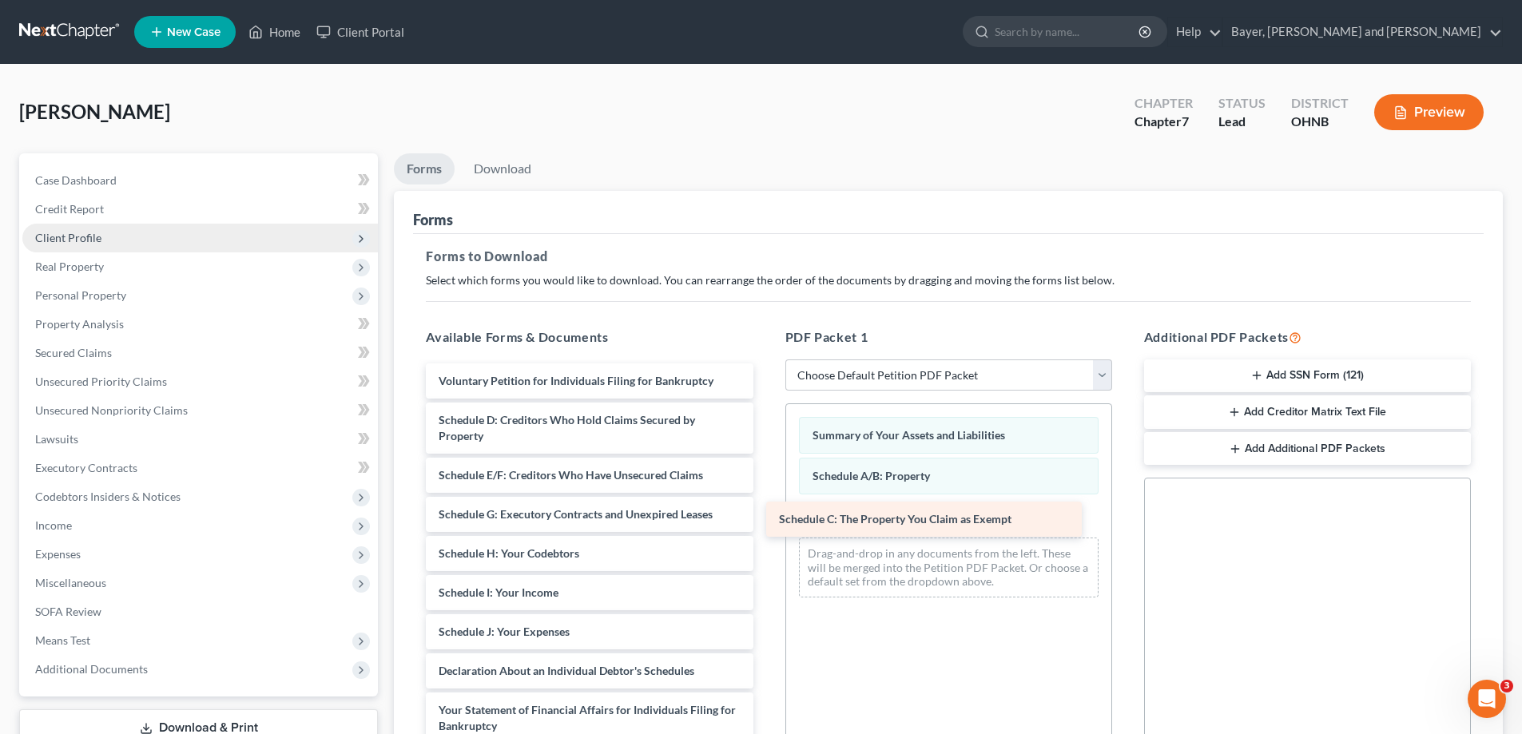
drag, startPoint x: 635, startPoint y: 417, endPoint x: 976, endPoint y: 516, distance: 354.6
click at [766, 516] on div "Schedule C: The Property You Claim as Exempt Voluntary Petition for Individuals…" at bounding box center [589, 687] width 352 height 647
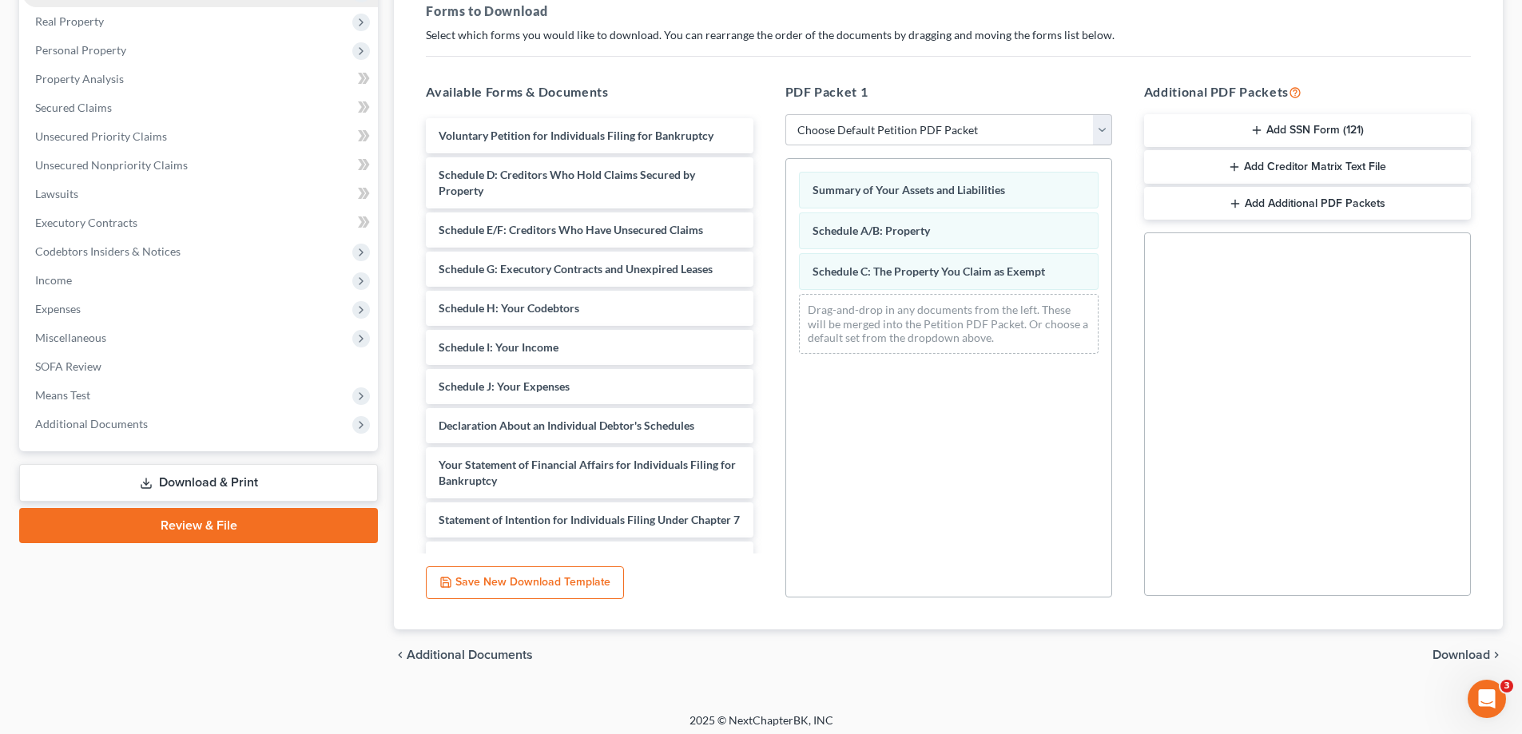
scroll to position [253, 0]
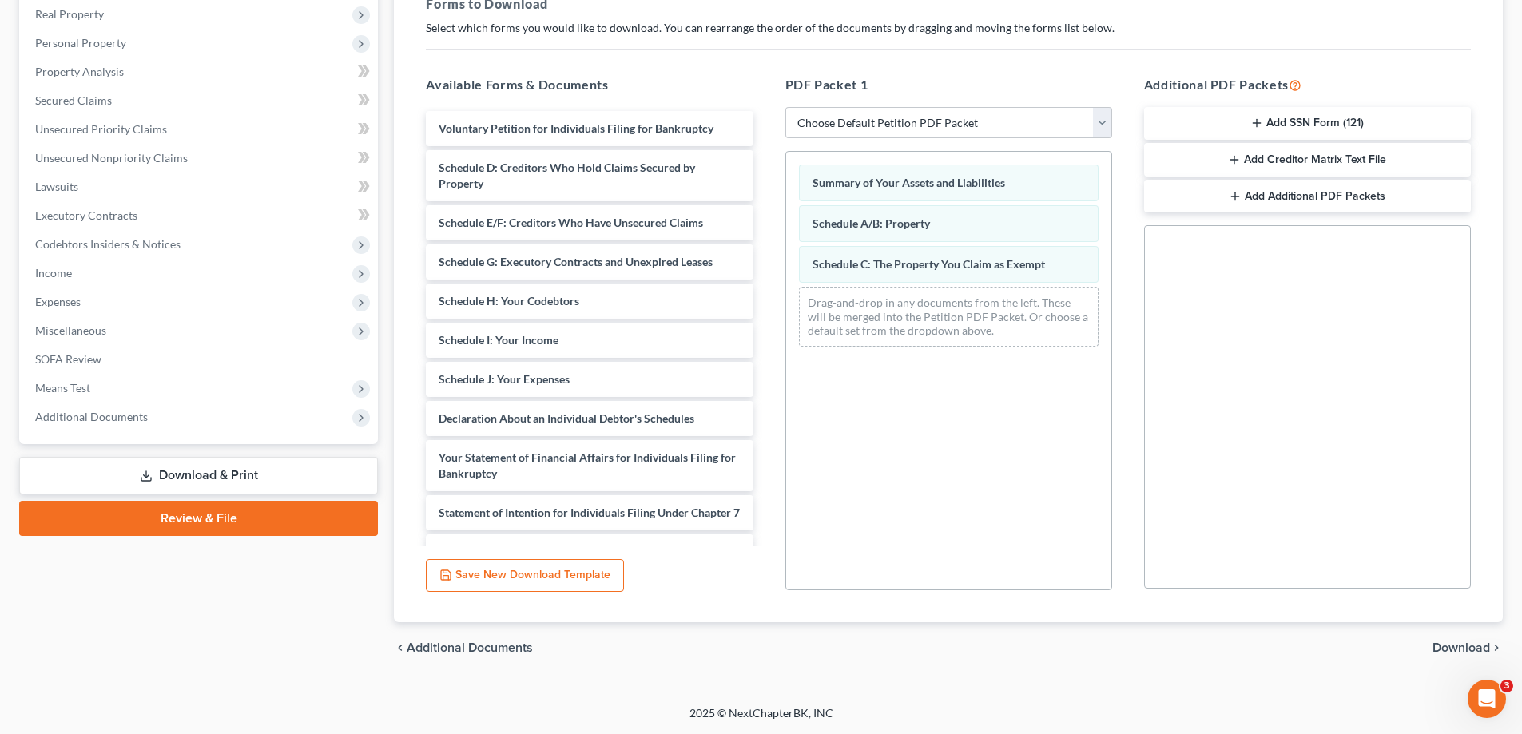
click at [1465, 642] on span "Download" at bounding box center [1462, 648] width 58 height 13
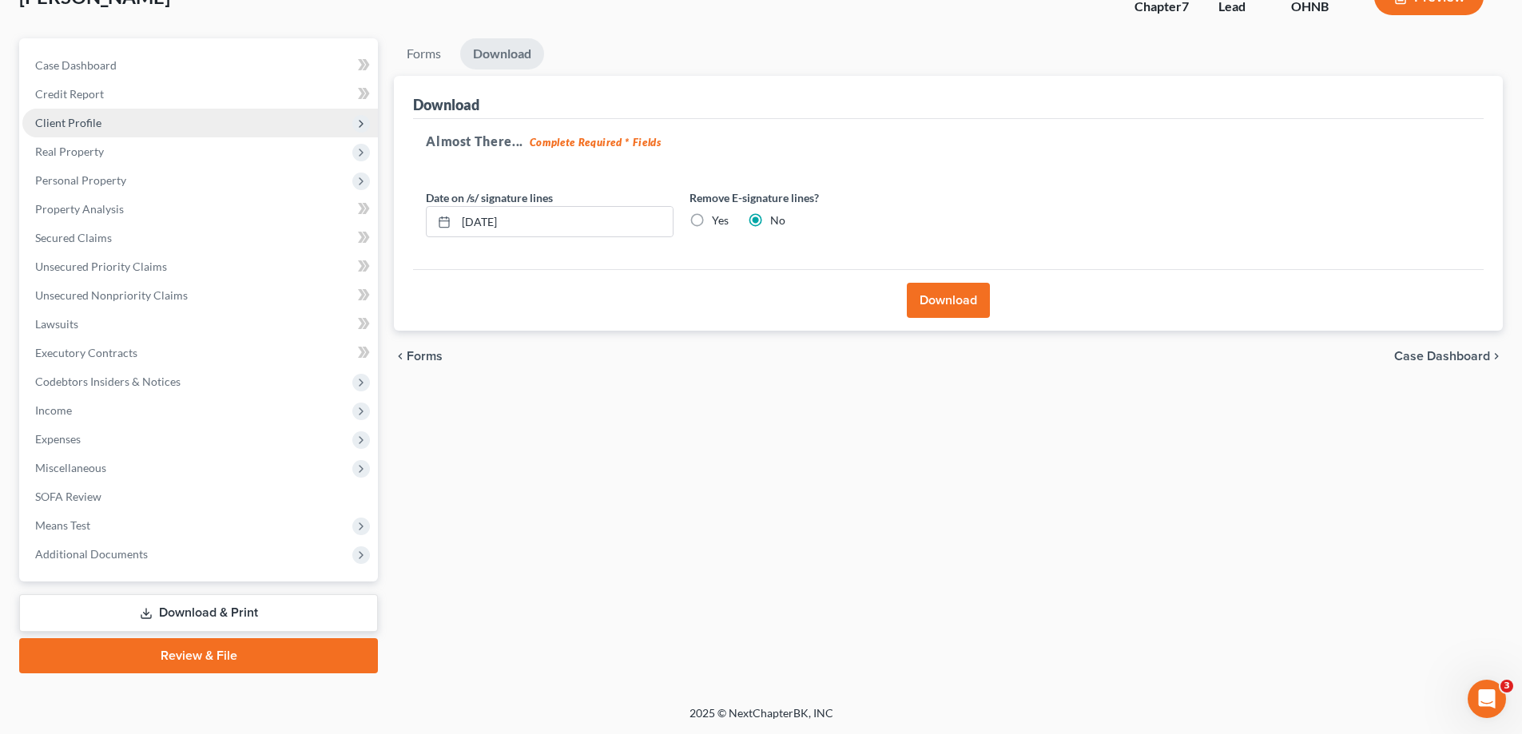
scroll to position [115, 0]
click at [524, 225] on input "[DATE]" at bounding box center [564, 222] width 217 height 30
type input "0"
click at [712, 219] on label "Yes" at bounding box center [720, 221] width 17 height 16
click at [718, 219] on input "Yes" at bounding box center [723, 218] width 10 height 10
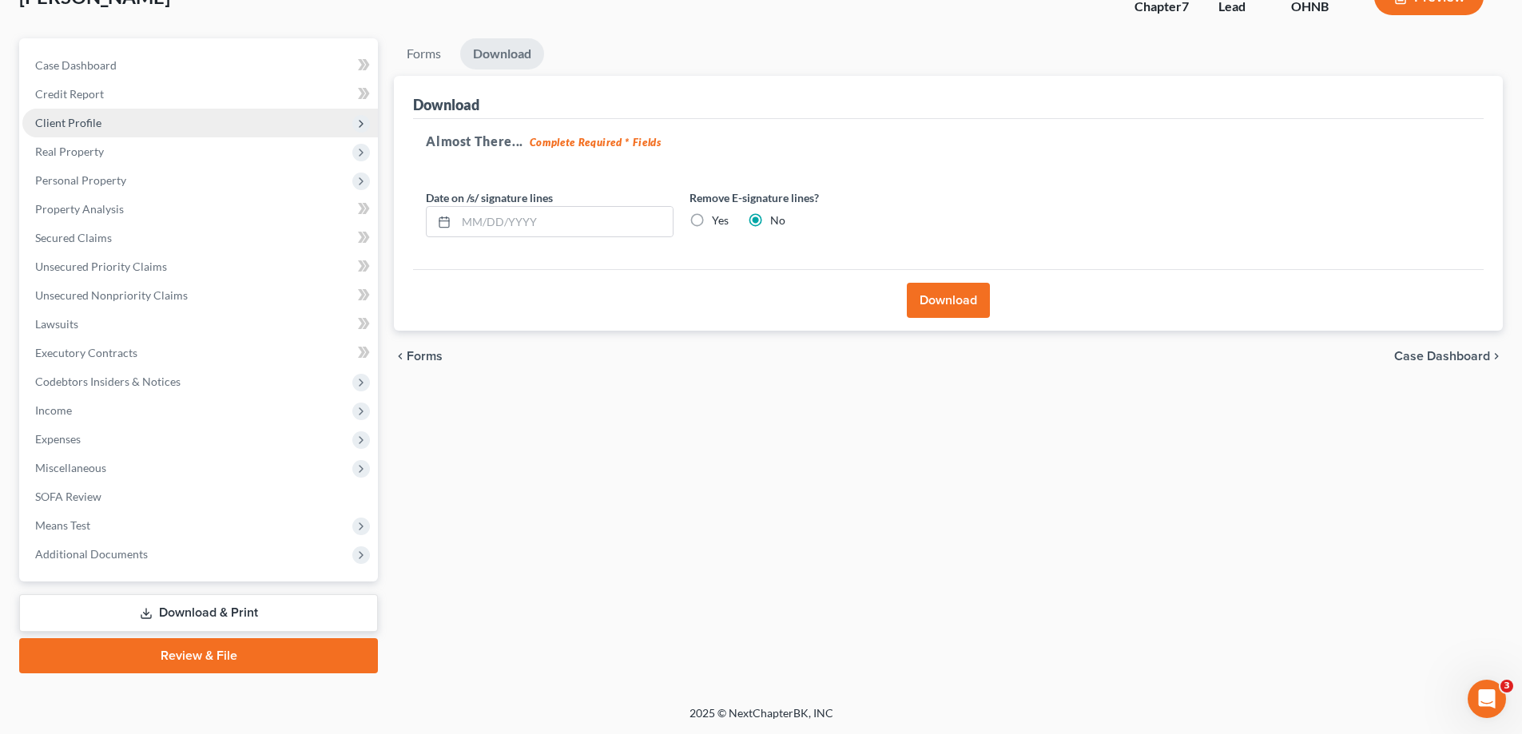
radio input "true"
radio input "false"
click at [902, 300] on div "Download" at bounding box center [948, 300] width 1071 height 62
click at [939, 306] on button "Download" at bounding box center [948, 300] width 83 height 35
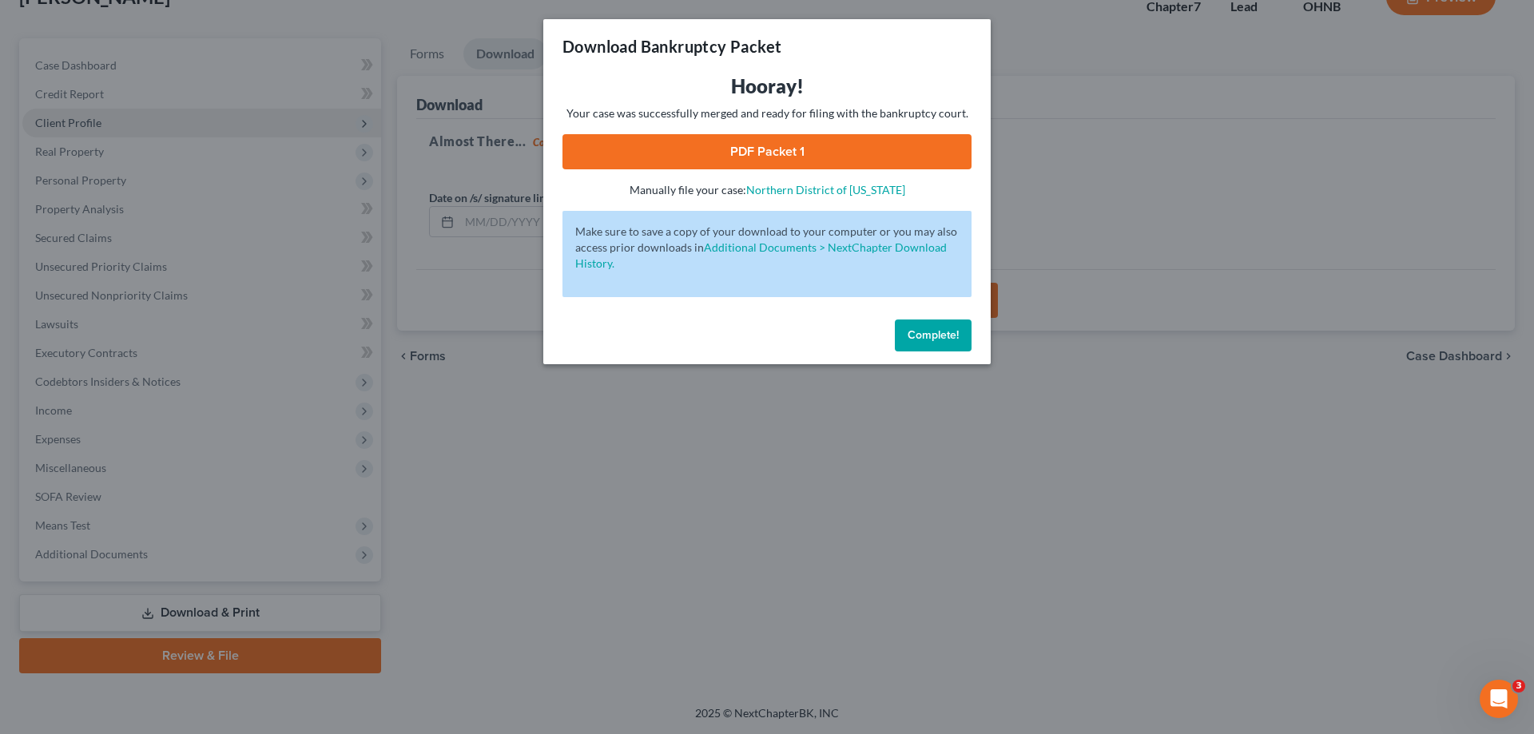
click at [792, 152] on link "PDF Packet 1" at bounding box center [767, 151] width 409 height 35
drag, startPoint x: 920, startPoint y: 336, endPoint x: 1226, endPoint y: 153, distance: 356.6
click at [926, 332] on span "Complete!" at bounding box center [933, 335] width 51 height 14
